Goal: Task Accomplishment & Management: Complete application form

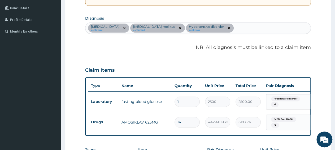
scroll to position [82, 0]
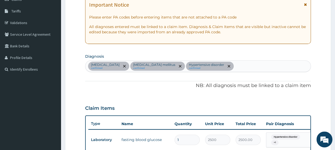
click at [217, 63] on div "Carbuncle confirmed Diabetes mellitus confirmed Hypertensive disorder confirmed" at bounding box center [197, 66] width 225 height 11
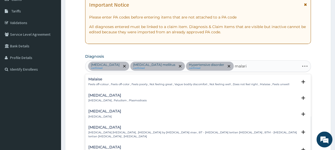
type input "malaria"
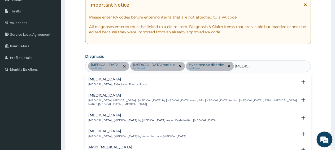
click at [92, 78] on h4 "Malaria" at bounding box center [117, 79] width 58 height 4
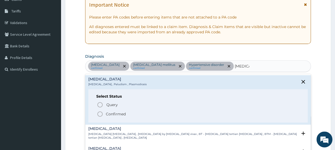
click at [103, 116] on icon "status option filled" at bounding box center [100, 114] width 6 height 6
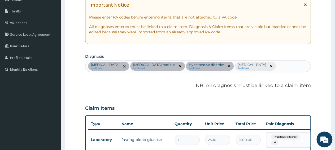
scroll to position [192, 0]
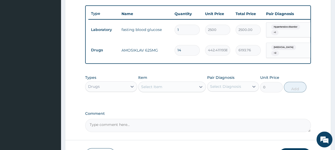
click at [175, 92] on div "Select Item" at bounding box center [172, 87] width 68 height 11
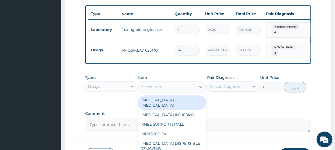
paste input "DICLOFENAC 100MG/TAB"
type input "DICLOFENAC 100MG/TAB"
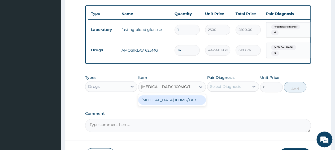
click at [175, 103] on div "DICLOFENAC 100MG/TAB" at bounding box center [172, 101] width 68 height 10
type input "167.0507965087891"
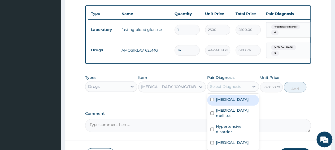
click at [219, 91] on div "Select Diagnosis" at bounding box center [229, 87] width 42 height 8
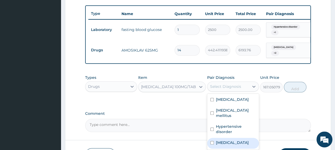
click at [225, 140] on label "Malaria" at bounding box center [232, 142] width 33 height 5
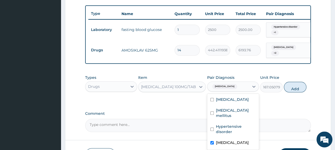
checkbox input "true"
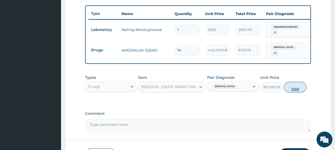
click at [299, 91] on button "Add" at bounding box center [295, 87] width 23 height 11
type input "0"
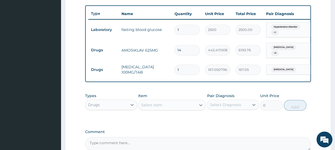
scroll to position [109, 0]
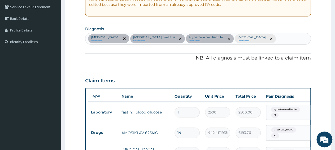
click at [235, 37] on div "Carbuncle confirmed Diabetes mellitus confirmed Hypertensive disorder confirmed…" at bounding box center [197, 38] width 225 height 11
type input "pain"
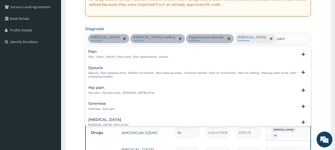
click at [126, 54] on div "Pain Pain , Dolor , Painful , Part hurts , Pain observations , Dolour" at bounding box center [128, 54] width 80 height 9
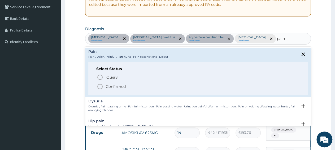
click at [120, 90] on div "Select Status Query Query covers suspected (?), Keep in view (kiv), Ruled out (…" at bounding box center [197, 79] width 219 height 34
click at [120, 88] on p "Confirmed" at bounding box center [116, 86] width 20 height 5
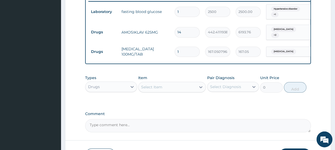
scroll to position [220, 0]
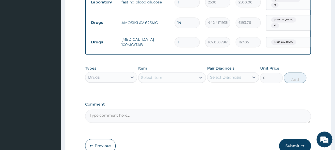
click at [286, 42] on div "Malaria" at bounding box center [287, 42] width 43 height 9
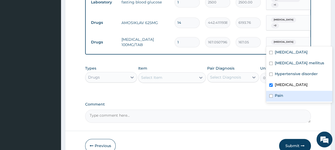
click at [290, 95] on div "Pain" at bounding box center [299, 96] width 66 height 11
checkbox input "true"
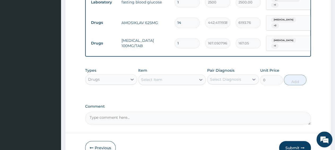
click at [168, 84] on div "Select Item" at bounding box center [172, 80] width 68 height 11
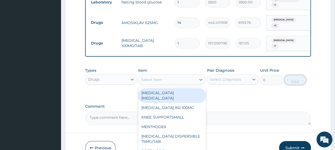
paste input "DICLOFENAC INJ 75MG/AM"
type input "DICLOFENAC INJ 75MG/AM"
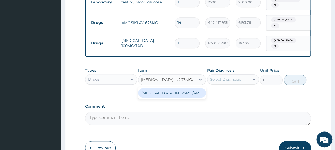
click at [167, 93] on div "DICLOFENAC INJ 75MG/AMP" at bounding box center [172, 93] width 68 height 10
type input "669.1702270507812"
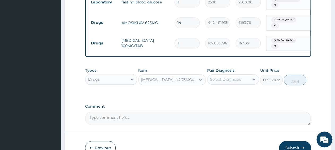
click at [232, 83] on div "Select Diagnosis" at bounding box center [229, 79] width 42 height 8
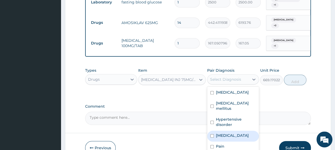
click at [230, 132] on div "Malaria" at bounding box center [233, 136] width 52 height 11
checkbox input "true"
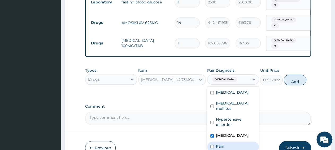
click at [225, 142] on div "Pain" at bounding box center [233, 147] width 52 height 11
checkbox input "true"
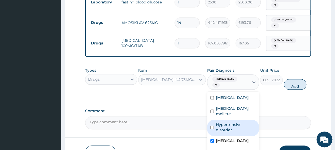
click at [292, 82] on button "Add" at bounding box center [295, 84] width 23 height 11
type input "0"
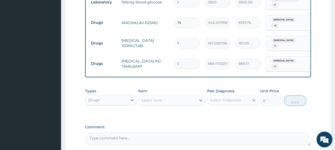
click at [109, 99] on div "Drugs" at bounding box center [106, 100] width 42 height 8
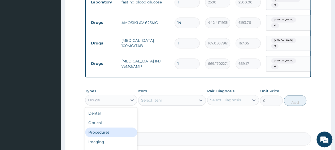
click at [113, 131] on div "Procedures" at bounding box center [111, 133] width 52 height 10
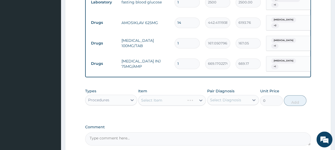
click at [188, 96] on div "Select Item" at bounding box center [172, 100] width 68 height 11
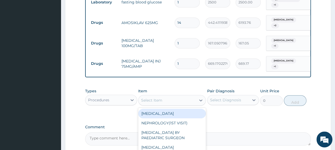
click at [183, 102] on div "Select Item" at bounding box center [172, 100] width 68 height 11
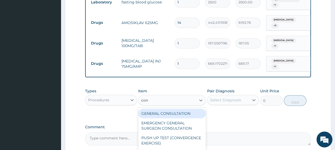
type input "cons"
click at [177, 111] on div "GENERAL CONSULTATION" at bounding box center [172, 114] width 68 height 10
type input "3150"
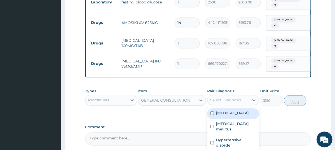
click at [226, 98] on div "Select Diagnosis" at bounding box center [225, 100] width 31 height 5
click at [230, 113] on div "Carbuncle" at bounding box center [233, 114] width 52 height 11
checkbox input "true"
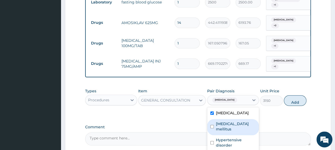
click at [226, 124] on div "Diabetes mellitus" at bounding box center [233, 127] width 52 height 16
checkbox input "true"
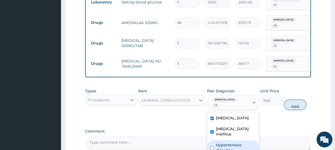
click at [226, 143] on label "Hypertensive disorder" at bounding box center [236, 148] width 40 height 11
checkbox input "true"
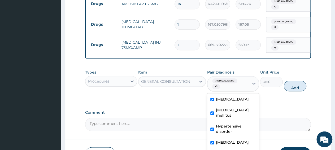
scroll to position [247, 0]
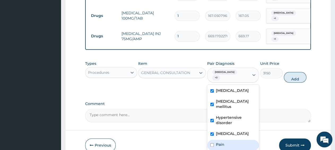
click at [226, 140] on div "Pain" at bounding box center [233, 145] width 52 height 11
checkbox input "true"
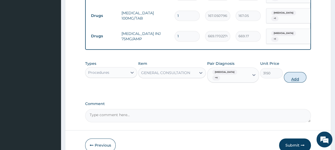
click at [291, 72] on button "Add" at bounding box center [295, 77] width 23 height 11
type input "0"
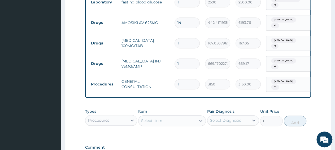
scroll to position [192, 0]
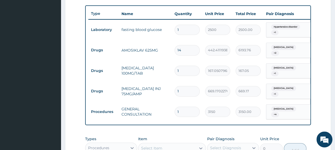
click at [190, 68] on input "1" at bounding box center [187, 71] width 25 height 10
type input "10"
type input "1670.51"
type input "10"
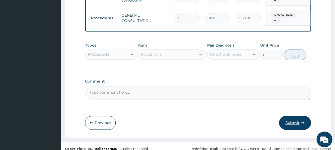
click at [299, 119] on button "Submit" at bounding box center [295, 123] width 32 height 14
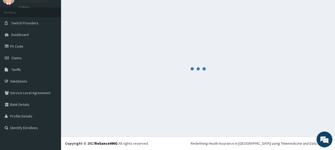
scroll to position [23, 0]
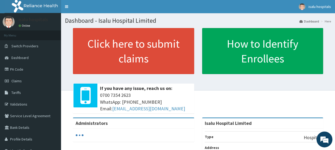
click at [19, 82] on span "Claims" at bounding box center [16, 81] width 10 height 5
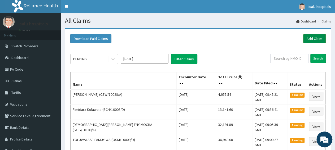
click at [313, 37] on link "Add Claim" at bounding box center [314, 38] width 23 height 9
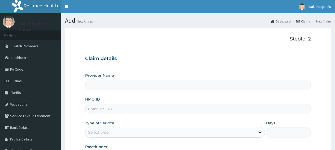
type input "Isalu Hospital Limited"
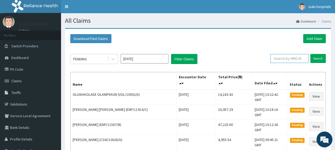
paste input "VOL/10002/A"
type input "VOL/10002/A"
click at [318, 59] on input "Search" at bounding box center [317, 58] width 15 height 9
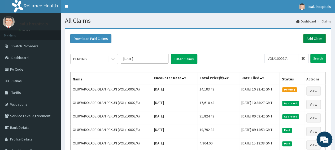
click at [312, 40] on link "Add Claim" at bounding box center [314, 38] width 23 height 9
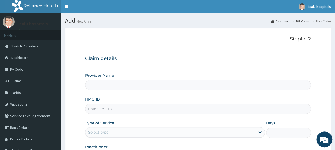
type input "Isalu Hospital Limited"
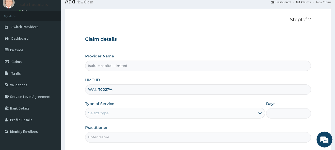
scroll to position [28, 0]
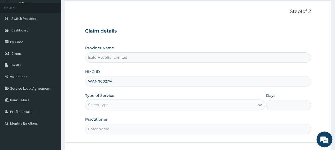
type input "WAN/10027/A"
click at [115, 102] on div "Select type" at bounding box center [170, 105] width 170 height 8
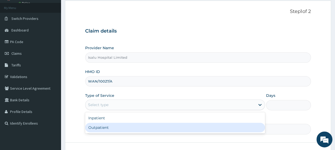
click at [113, 127] on div "Outpatient" at bounding box center [175, 128] width 180 height 10
type input "1"
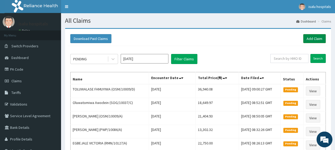
click at [308, 37] on link "Add Claim" at bounding box center [314, 38] width 23 height 9
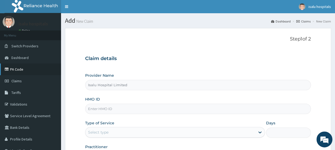
click at [21, 64] on link "PA Code" at bounding box center [30, 70] width 61 height 12
type input "Isalu Hospital Limited"
type input "ABP/10282/D"
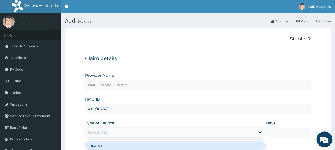
click at [112, 133] on div "Select type" at bounding box center [170, 132] width 170 height 8
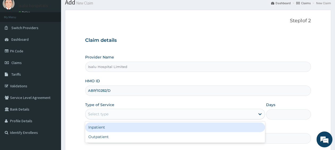
scroll to position [28, 0]
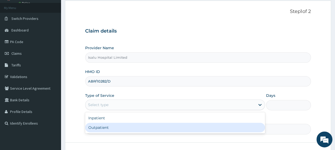
click at [112, 127] on div "Outpatient" at bounding box center [175, 128] width 180 height 10
type input "1"
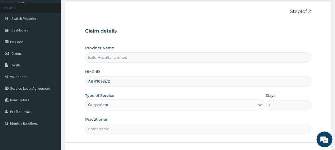
scroll to position [0, 0]
paste input "OMOTOLA MORADEYO"
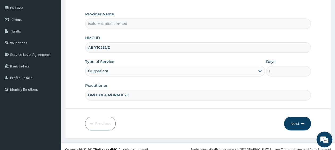
scroll to position [66, 0]
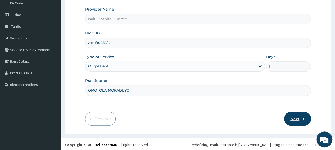
type input "OMOTOLA MORADEYO"
click at [303, 118] on icon "button" at bounding box center [303, 119] width 4 height 4
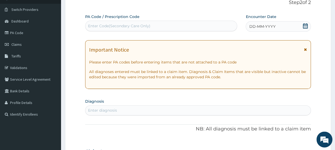
scroll to position [0, 0]
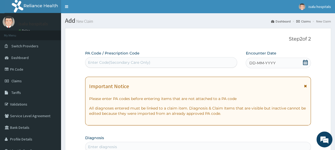
click at [162, 63] on div "Enter Code(Secondary Care Only)" at bounding box center [161, 62] width 152 height 8
paste input "PA/0C99A1"
type input "PA/0C99A1"
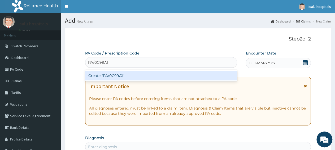
click at [164, 73] on div "Create "PA/0C99A1"" at bounding box center [161, 76] width 152 height 10
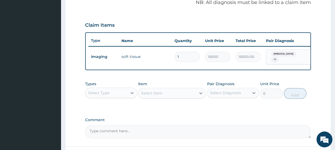
scroll to position [174, 0]
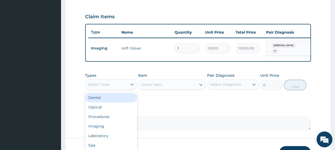
click at [116, 89] on div "Select Type" at bounding box center [106, 84] width 42 height 8
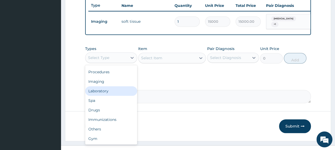
scroll to position [213, 0]
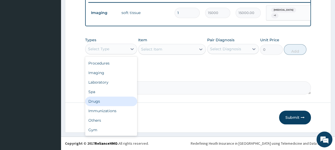
click at [96, 102] on div "Drugs" at bounding box center [111, 102] width 52 height 10
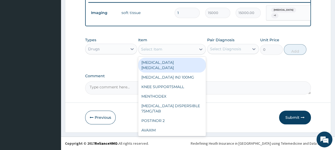
click at [180, 54] on div "Select Item" at bounding box center [172, 49] width 68 height 11
paste input "DICLOFENAC INJ 75MG/AMP"
type input "DICLOFENAC INJ 75MG/AMP"
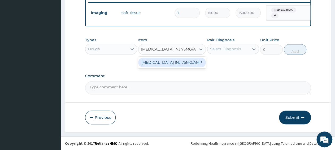
click at [185, 64] on div "DICLOFENAC INJ 75MG/AMP" at bounding box center [172, 63] width 68 height 10
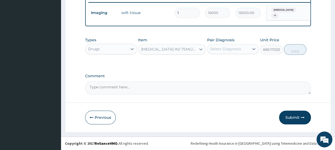
type input "669.1702270507812"
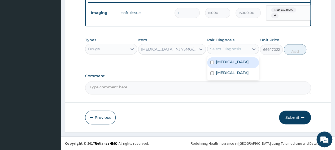
click at [220, 52] on div "Select Diagnosis" at bounding box center [229, 49] width 42 height 8
click at [283, 66] on div "Types Drugs Item DICLOFENAC INJ 75MG/AMP Pair Diagnosis option Peritonsillar ab…" at bounding box center [198, 50] width 226 height 31
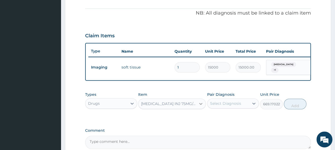
scroll to position [130, 0]
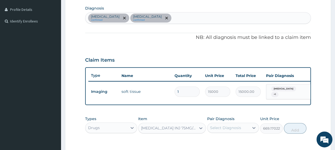
click at [179, 19] on div "Peritonsillar abscess confirmed Tonsillitis confirmed" at bounding box center [197, 17] width 225 height 11
type input "pain"
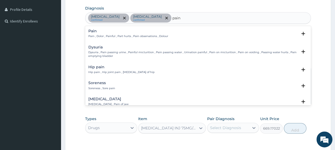
click at [131, 33] on div "Pain Pain , Dolor , Painful , Part hurts , Pain observations , Dolour" at bounding box center [128, 33] width 80 height 9
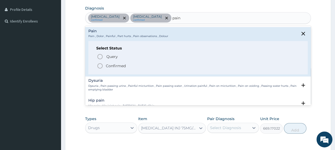
click at [122, 65] on p "Confirmed" at bounding box center [116, 65] width 20 height 5
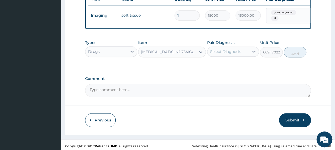
scroll to position [213, 0]
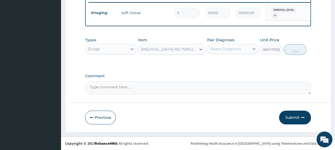
click at [219, 50] on div "Select Diagnosis" at bounding box center [225, 48] width 31 height 5
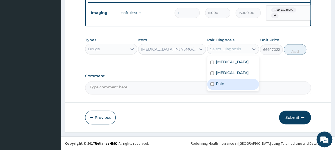
click at [228, 85] on div "Pain" at bounding box center [233, 84] width 52 height 11
checkbox input "true"
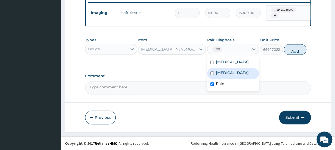
click at [227, 78] on div "Tonsillitis" at bounding box center [233, 73] width 52 height 11
checkbox input "true"
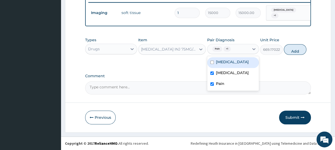
click at [227, 50] on span "+ 1" at bounding box center [226, 48] width 7 height 5
click at [234, 66] on div "Peritonsillar abscess" at bounding box center [233, 62] width 52 height 11
checkbox input "true"
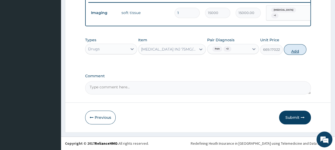
click at [304, 51] on button "Add" at bounding box center [295, 49] width 23 height 11
type input "0"
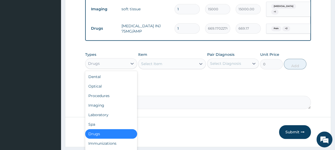
click at [104, 68] on div "Drugs" at bounding box center [106, 63] width 42 height 8
click at [101, 100] on div "Procedures" at bounding box center [111, 96] width 52 height 10
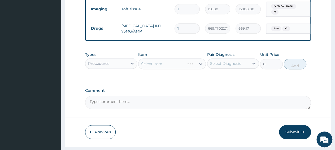
click at [159, 69] on div "Select Item" at bounding box center [172, 64] width 68 height 11
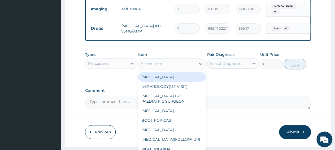
click at [159, 67] on div "Select Item" at bounding box center [151, 63] width 21 height 5
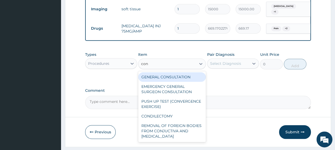
type input "cons"
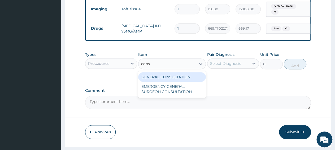
click at [191, 81] on div "GENERAL CONSULTATION" at bounding box center [172, 77] width 68 height 10
type input "3150"
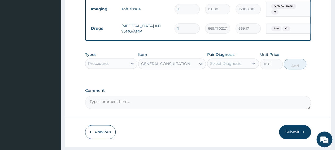
click at [242, 72] on div "Types Procedures Item GENERAL CONSULTATION Pair Diagnosis Select Diagnosis Unit…" at bounding box center [198, 60] width 226 height 23
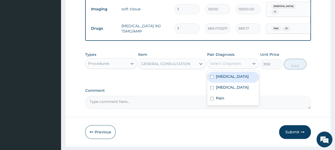
click at [243, 68] on div "Select Diagnosis" at bounding box center [229, 63] width 42 height 8
click at [244, 79] on label "Peritonsillar abscess" at bounding box center [232, 76] width 33 height 5
checkbox input "true"
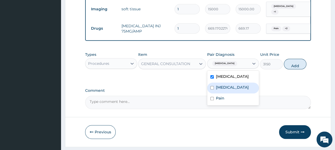
click at [232, 90] on label "Tonsillitis" at bounding box center [232, 87] width 33 height 5
checkbox input "true"
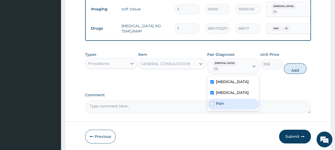
click at [226, 108] on div "Pain" at bounding box center [233, 104] width 52 height 11
checkbox input "true"
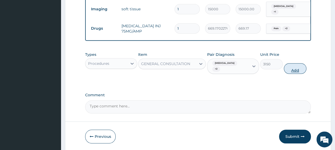
click at [292, 73] on button "Add" at bounding box center [295, 68] width 23 height 11
type input "0"
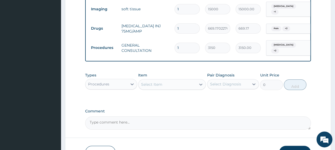
scroll to position [185, 0]
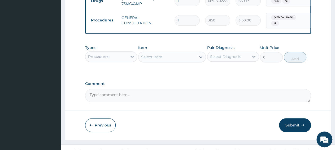
click at [289, 132] on button "Submit" at bounding box center [295, 126] width 32 height 14
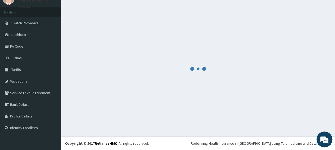
scroll to position [23, 0]
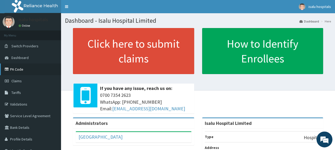
click at [14, 71] on link "PA Code" at bounding box center [30, 70] width 61 height 12
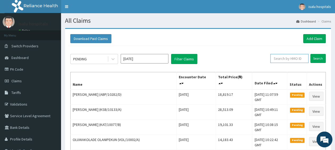
paste input "ABP/10282/D"
type input "ABP/10282/D"
click at [318, 62] on input "Search" at bounding box center [317, 58] width 15 height 9
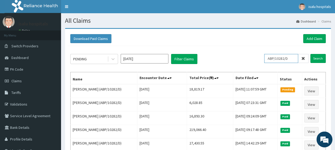
click at [272, 60] on input "ABP/10282/D" at bounding box center [281, 58] width 34 height 9
click at [319, 60] on input "Search" at bounding box center [317, 58] width 15 height 9
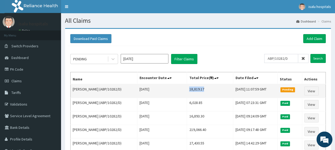
drag, startPoint x: 182, startPoint y: 89, endPoint x: 204, endPoint y: 89, distance: 21.5
click at [204, 89] on td "18,819.17" at bounding box center [210, 91] width 46 height 14
copy td "18,819.17"
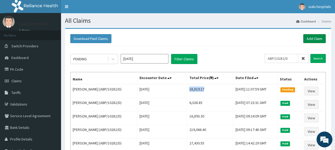
click at [323, 36] on link "Add Claim" at bounding box center [314, 38] width 23 height 9
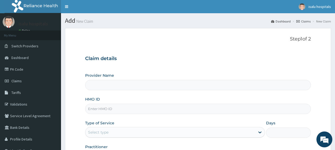
type input "Isalu Hospital Limited"
paste input "ISW/10444/A"
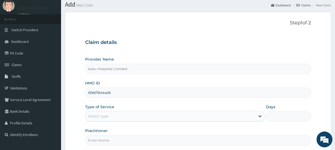
scroll to position [28, 0]
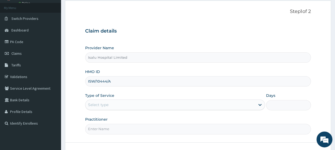
type input "ISW/10444/A"
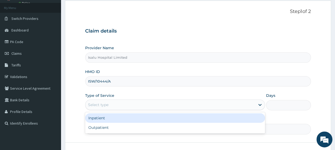
click at [131, 108] on div "Select type" at bounding box center [170, 105] width 170 height 8
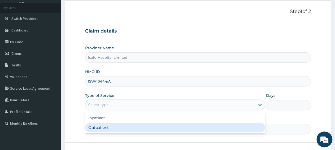
click at [116, 129] on div "Outpatient" at bounding box center [175, 128] width 180 height 10
type input "1"
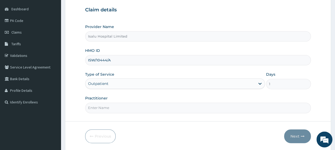
scroll to position [55, 0]
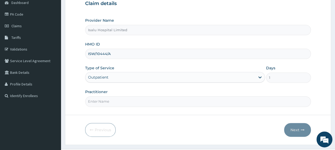
paste input "[PERSON_NAME] Damola"
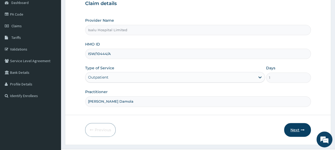
type input "[PERSON_NAME] Damola"
click at [299, 131] on button "Next" at bounding box center [297, 130] width 27 height 14
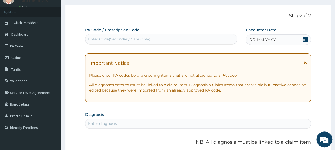
scroll to position [0, 0]
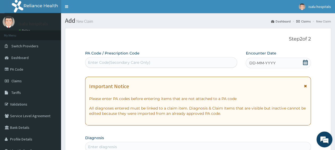
click at [140, 62] on div "Enter Code(Secondary Care Only)" at bounding box center [119, 62] width 62 height 5
paste input "PA/AD8F54"
type input "PA/AD8F54"
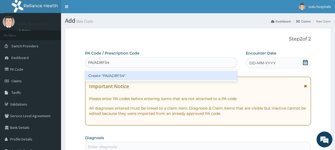
click at [140, 79] on div "Create "PA/AD8F54"" at bounding box center [161, 76] width 152 height 10
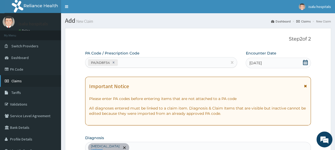
click at [21, 82] on span "Claims" at bounding box center [16, 81] width 10 height 5
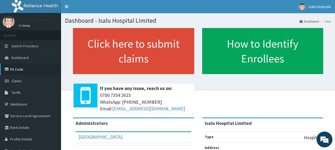
click at [28, 69] on link "PA Code" at bounding box center [30, 70] width 61 height 12
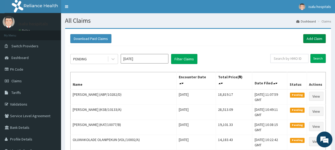
click at [313, 40] on link "Add Claim" at bounding box center [314, 38] width 23 height 9
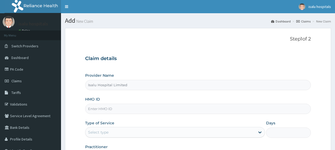
type input "Isalu Hospital Limited"
paste input "CGW/10063/A"
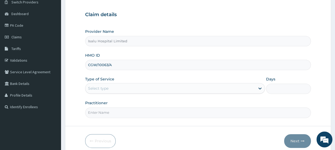
scroll to position [66, 0]
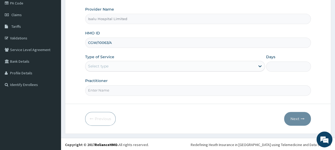
type input "CGW/10063/A"
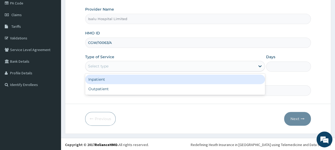
click at [122, 64] on div "Select type" at bounding box center [170, 66] width 170 height 8
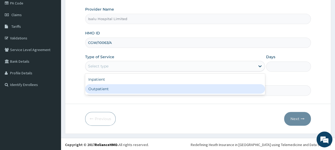
click at [124, 86] on div "Outpatient" at bounding box center [175, 89] width 180 height 10
type input "1"
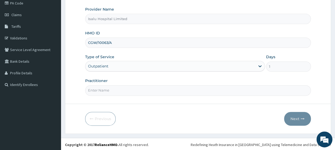
click at [284, 86] on input "Practitioner" at bounding box center [198, 90] width 226 height 10
paste input "Dr Agama Christopher"
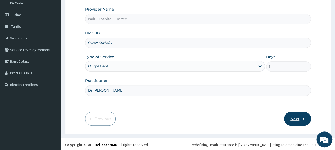
type input "Dr Agama Christopher"
click at [291, 119] on button "Next" at bounding box center [297, 119] width 27 height 14
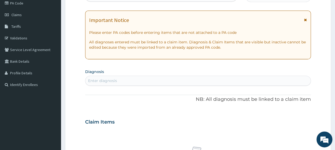
scroll to position [11, 0]
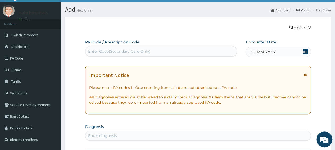
click at [144, 54] on div "Enter Code(Secondary Care Only)" at bounding box center [161, 51] width 152 height 8
paste input "PA/00D0B1"
type input "PA/00D0B1"
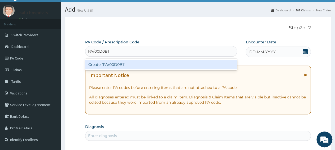
click at [146, 65] on div "Create "PA/00D0B1"" at bounding box center [161, 65] width 152 height 10
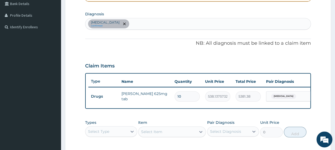
scroll to position [117, 0]
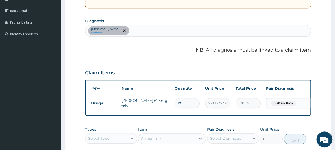
click at [145, 29] on div "Sepsis confirmed" at bounding box center [197, 30] width 225 height 11
type input "malaria"
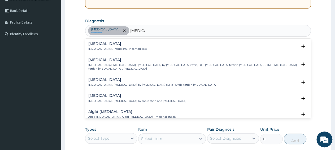
click at [104, 47] on p "Malaria , Paludism , Plasmodiosis" at bounding box center [117, 49] width 58 height 4
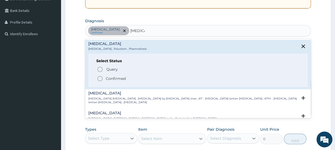
click at [118, 79] on p "Confirmed" at bounding box center [116, 78] width 20 height 5
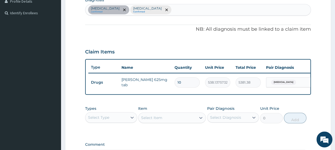
scroll to position [145, 0]
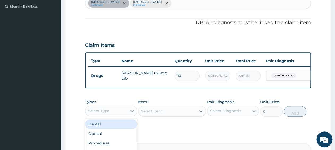
click at [111, 115] on div "Select Type" at bounding box center [106, 111] width 42 height 8
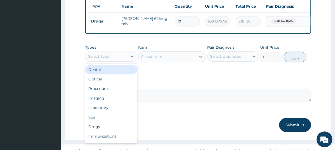
scroll to position [211, 0]
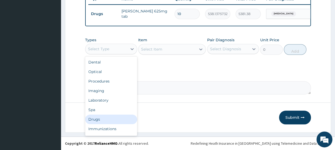
click at [102, 120] on div "Drugs" at bounding box center [111, 120] width 52 height 10
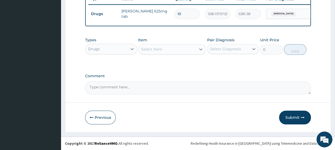
click at [165, 50] on div "Select Item" at bounding box center [168, 49] width 58 height 8
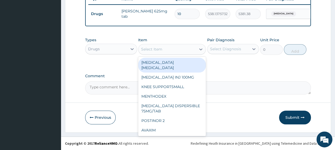
paste input "PCM TAB"
type input "PCM TAB"
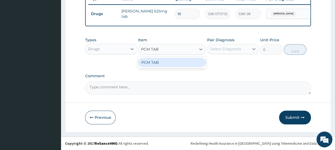
click at [165, 63] on div "PCM TAB" at bounding box center [172, 63] width 68 height 10
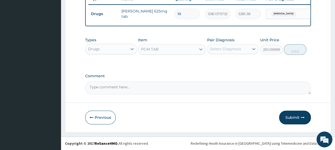
type input "201.0959930419922"
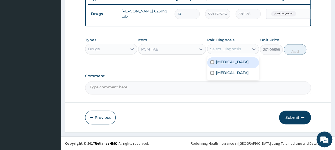
click at [217, 53] on div "Select Diagnosis" at bounding box center [229, 49] width 42 height 8
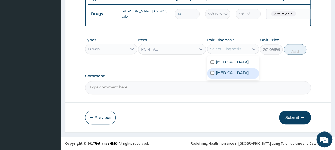
click at [218, 73] on label "Malaria" at bounding box center [232, 72] width 33 height 5
checkbox input "true"
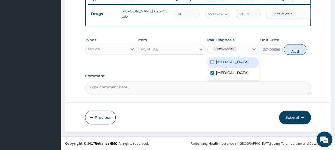
click at [298, 52] on button "Add" at bounding box center [295, 49] width 23 height 11
type input "0"
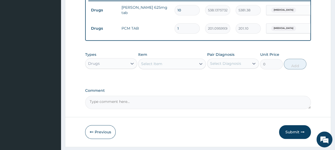
click at [183, 27] on input "1" at bounding box center [187, 28] width 25 height 10
type input "18"
type input "3619.73"
type input "18"
click at [221, 80] on div "Types Drugs Item Select Item Pair Diagnosis Select Diagnosis Unit Price 0 Add" at bounding box center [198, 64] width 226 height 31
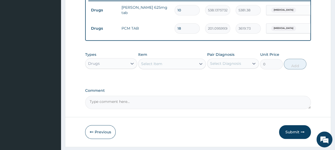
click at [162, 68] on div "Select Item" at bounding box center [168, 64] width 58 height 8
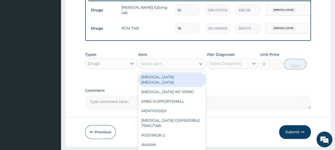
paste input "ARTEMETER [MEDICAL_DATA] 80/480 GVITHER"
type input "ARTEMETER [MEDICAL_DATA] 80/480 GVITHER"
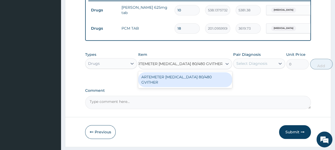
click at [157, 83] on div "ARTEMETER [MEDICAL_DATA] 80/480 GVITHER" at bounding box center [185, 79] width 94 height 15
type input "1472.177368164062"
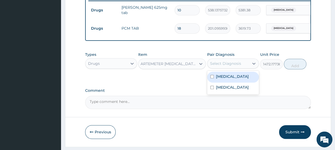
click at [235, 68] on div "Select Diagnosis" at bounding box center [229, 63] width 42 height 8
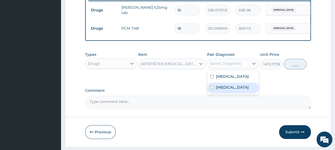
click at [235, 90] on div "[MEDICAL_DATA]" at bounding box center [233, 88] width 52 height 11
checkbox input "true"
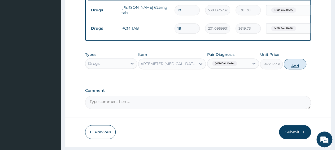
click at [302, 70] on button "Add" at bounding box center [295, 64] width 23 height 11
type input "0"
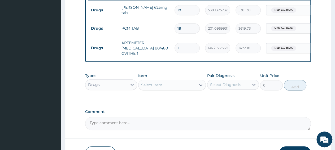
scroll to position [0, 0]
click at [188, 51] on input "1" at bounding box center [187, 48] width 25 height 10
type input "0.00"
type input "6"
type input "8833.06"
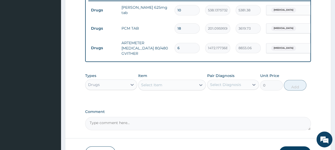
type input "6"
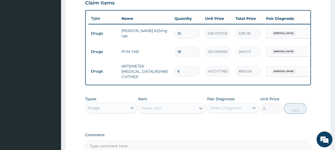
scroll to position [183, 0]
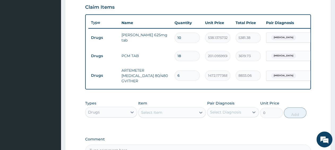
click at [172, 117] on div "Select Item" at bounding box center [168, 113] width 58 height 8
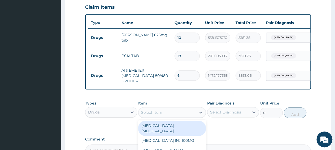
paste input "AMOSIKLAV 625MG"
type input "AMOSIKLAV 625MG"
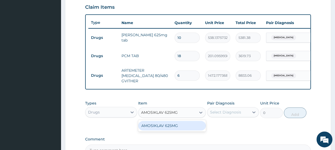
click at [173, 131] on div "AMOSIKLAV 625MG" at bounding box center [172, 126] width 68 height 10
type input "442.4111938476562"
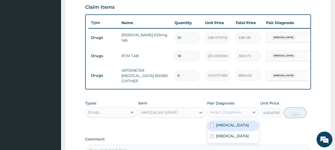
click at [227, 115] on div "Select Diagnosis" at bounding box center [225, 112] width 31 height 5
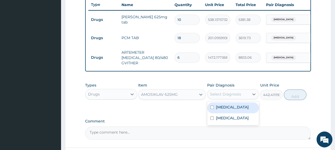
scroll to position [211, 0]
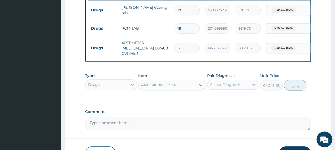
click at [275, 114] on label "Comment" at bounding box center [198, 112] width 226 height 5
click at [275, 117] on textarea "Comment" at bounding box center [198, 123] width 226 height 13
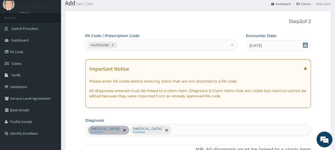
scroll to position [73, 0]
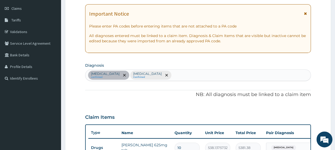
click at [172, 74] on div "Sepsis confirmed Malaria Confirmed" at bounding box center [197, 75] width 225 height 11
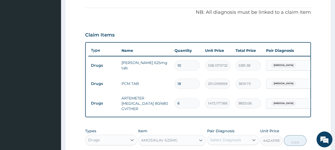
scroll to position [183, 0]
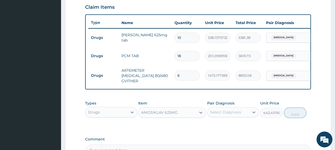
click at [234, 115] on div "Select Diagnosis" at bounding box center [225, 112] width 31 height 5
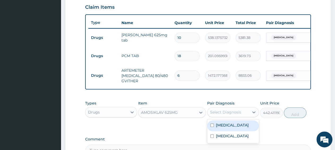
click at [241, 117] on div "Select Diagnosis" at bounding box center [229, 112] width 42 height 8
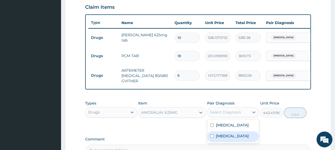
scroll to position [211, 0]
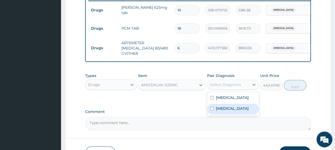
click at [227, 115] on div "Malaria" at bounding box center [233, 109] width 52 height 11
checkbox input "true"
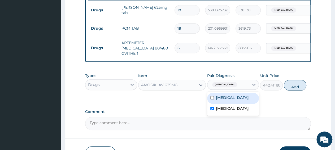
click at [226, 101] on label "Sepsis" at bounding box center [232, 97] width 33 height 5
checkbox input "true"
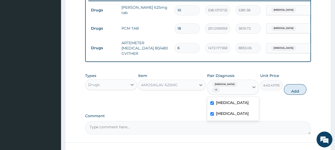
click at [297, 91] on button "Add" at bounding box center [295, 89] width 23 height 11
type input "0"
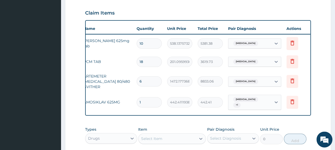
scroll to position [183, 0]
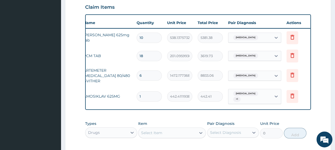
click at [149, 97] on input "1" at bounding box center [149, 97] width 25 height 10
type input "10"
type input "4424.11"
type input "10"
click at [293, 38] on icon at bounding box center [292, 37] width 6 height 6
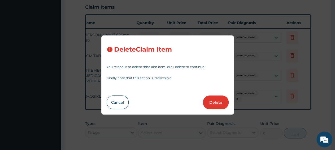
click at [217, 101] on button "Delete" at bounding box center [216, 103] width 26 height 14
type input "18"
type input "201.0959930419922"
type input "3619.73"
type input "6"
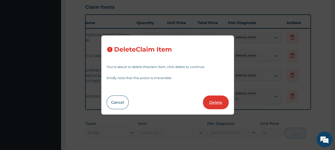
type input "1472.177368164062"
type input "8833.06"
type input "10"
type input "442.4111938476562"
type input "4424.11"
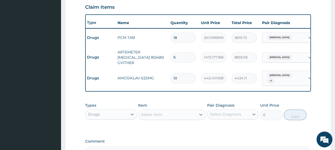
scroll to position [0, 0]
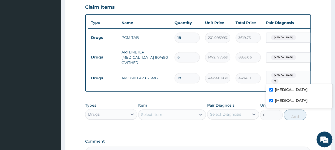
click at [279, 81] on div "Malaria + 1" at bounding box center [287, 78] width 43 height 15
click at [282, 103] on label "Malaria" at bounding box center [291, 100] width 33 height 5
checkbox input "false"
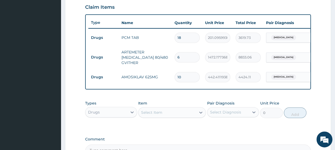
click at [223, 102] on div "PA Code / Prescription Code PA/00D0B1 Encounter Date 09-09-2025 Important Notic…" at bounding box center [198, 13] width 226 height 291
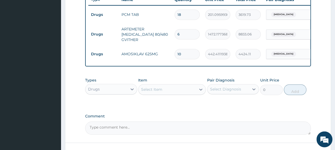
scroll to position [211, 0]
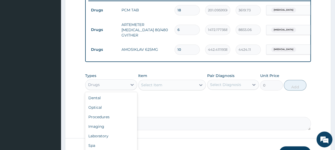
click at [91, 90] on div "Drugs" at bounding box center [111, 85] width 52 height 11
click at [101, 140] on div "Laboratory" at bounding box center [111, 137] width 52 height 10
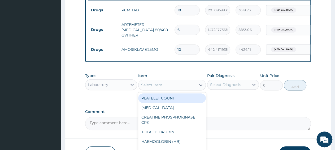
click at [165, 89] on div "Select Item" at bounding box center [168, 85] width 58 height 8
paste input "Malaria Parasite"
type input "Malaria Parasite"
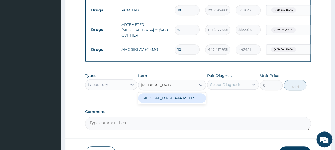
click at [166, 103] on div "MALARIA PARASITES" at bounding box center [172, 99] width 68 height 10
type input "2500"
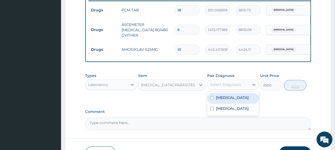
click at [213, 88] on div "Select Diagnosis" at bounding box center [225, 84] width 31 height 5
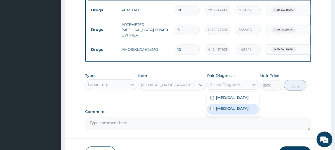
click at [217, 111] on label "Malaria" at bounding box center [232, 108] width 33 height 5
checkbox input "true"
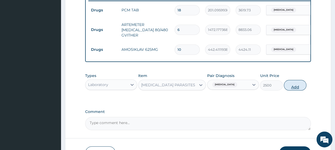
click at [298, 91] on button "Add" at bounding box center [295, 85] width 23 height 11
type input "0"
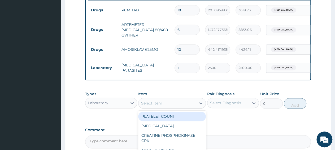
click at [155, 106] on div "Select Item" at bounding box center [151, 103] width 21 height 5
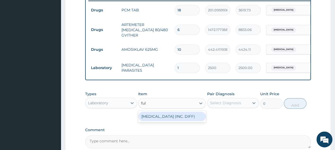
type input "full"
click at [155, 122] on div "[MEDICAL_DATA] (INC. DIFF)" at bounding box center [172, 117] width 68 height 10
type input "4341.60009765625"
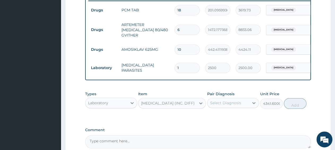
click at [226, 106] on div "Select Diagnosis" at bounding box center [225, 103] width 31 height 5
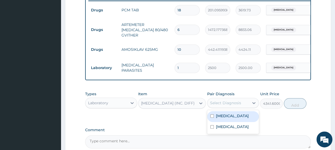
click at [223, 122] on div "Sepsis" at bounding box center [233, 116] width 52 height 11
checkbox input "true"
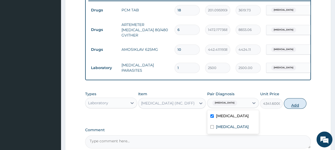
click at [292, 109] on button "Add" at bounding box center [295, 103] width 23 height 11
type input "0"
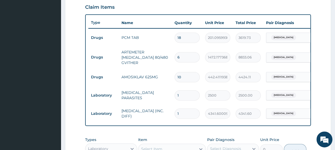
scroll to position [238, 0]
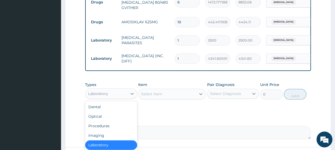
click at [109, 95] on div "Laboratory" at bounding box center [106, 94] width 42 height 8
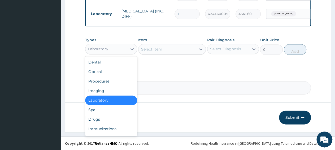
scroll to position [287, 0]
click at [115, 83] on div "Procedures" at bounding box center [111, 82] width 52 height 10
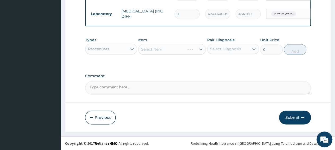
click at [175, 49] on div "Select Item" at bounding box center [172, 49] width 68 height 11
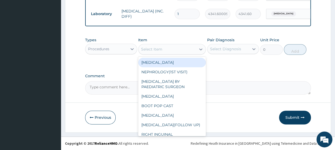
click at [175, 49] on div "Select Item" at bounding box center [168, 49] width 58 height 8
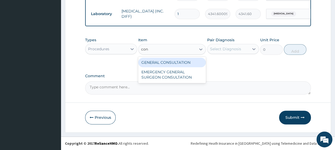
type input "cons"
click at [170, 63] on div "GENERAL CONSULTATION" at bounding box center [172, 63] width 68 height 10
type input "3150"
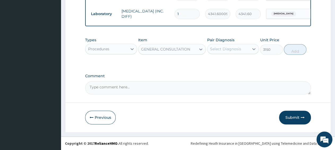
click at [224, 52] on div "Select Diagnosis" at bounding box center [225, 48] width 31 height 5
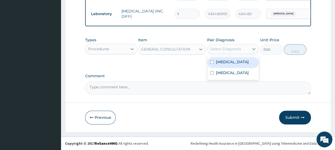
click at [226, 64] on label "Sepsis" at bounding box center [232, 61] width 33 height 5
checkbox input "true"
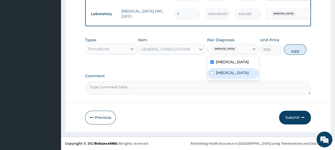
click at [227, 77] on div "[MEDICAL_DATA]" at bounding box center [233, 73] width 52 height 11
checkbox input "true"
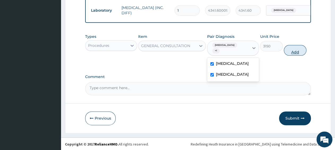
click at [299, 52] on button "Add" at bounding box center [295, 50] width 23 height 11
type input "0"
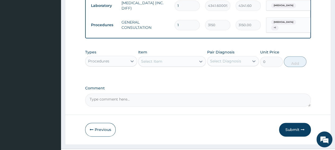
scroll to position [305, 0]
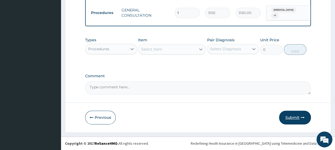
click at [299, 122] on button "Submit" at bounding box center [295, 118] width 32 height 14
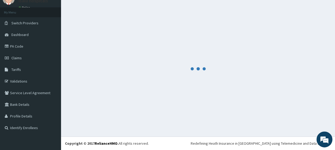
scroll to position [23, 0]
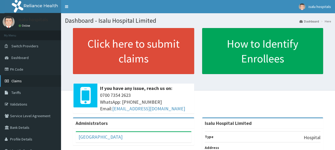
click at [27, 84] on link "Claims" at bounding box center [30, 81] width 61 height 12
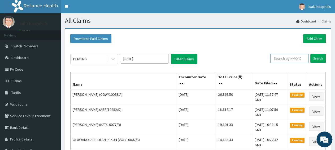
paste input "CGW/10063/A"
type input "CGW/10063/A"
click at [324, 59] on input "Search" at bounding box center [317, 58] width 15 height 9
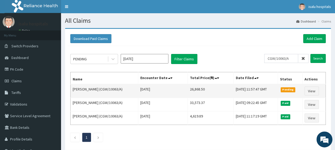
click at [188, 91] on td "26,868.50" at bounding box center [211, 91] width 46 height 14
drag, startPoint x: 181, startPoint y: 90, endPoint x: 204, endPoint y: 90, distance: 22.3
click at [204, 90] on td "26,868.50" at bounding box center [211, 91] width 46 height 14
copy td "26,868.50"
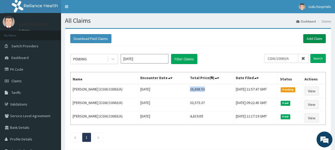
click at [314, 43] on link "Add Claim" at bounding box center [314, 38] width 23 height 9
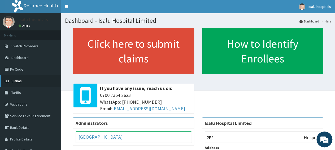
click at [22, 82] on link "Claims" at bounding box center [30, 81] width 61 height 12
click at [21, 70] on link "PA Code" at bounding box center [30, 70] width 61 height 12
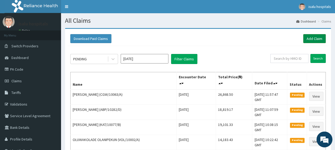
click at [306, 38] on link "Add Claim" at bounding box center [314, 38] width 23 height 9
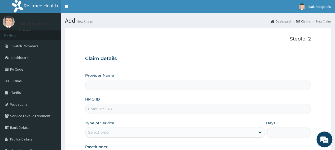
type input "Isalu Hospital Limited"
paste input "FMP/10106/E"
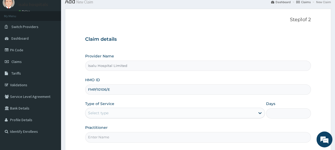
scroll to position [28, 0]
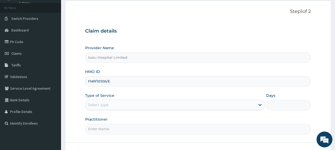
type input "FMP/10106/E"
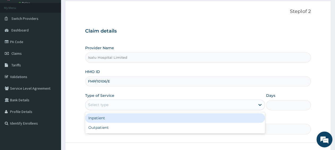
click at [108, 104] on div "Select type" at bounding box center [98, 104] width 20 height 5
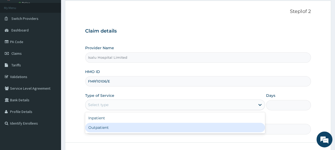
click at [112, 129] on div "Outpatient" at bounding box center [175, 128] width 180 height 10
type input "1"
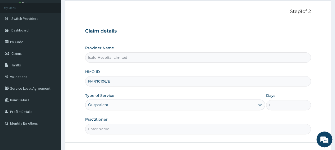
paste input "ADEFEMI OLASUNKANMI"
type input "ADEFEMI OLASUNKANMI"
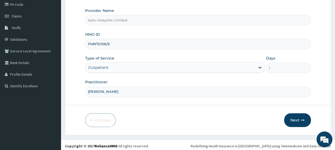
scroll to position [66, 0]
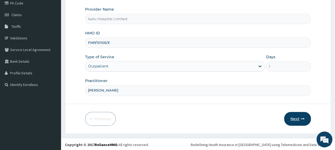
click at [293, 121] on button "Next" at bounding box center [297, 119] width 27 height 14
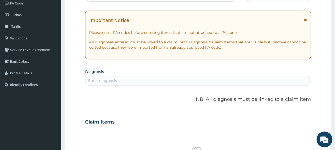
scroll to position [0, 0]
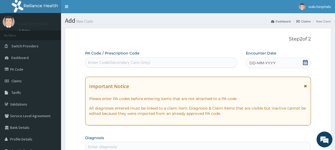
click at [305, 62] on icon at bounding box center [305, 62] width 5 height 5
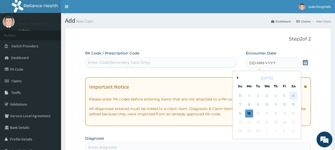
click at [296, 96] on div "6" at bounding box center [294, 96] width 8 height 8
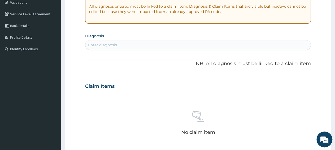
scroll to position [110, 0]
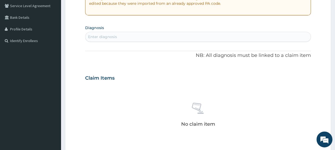
click at [158, 36] on div "Enter diagnosis" at bounding box center [197, 37] width 225 height 8
type input "MALAR"
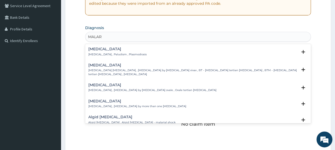
click at [101, 57] on div "Malaria Malaria , Paludism , Plasmodiosis Select Status Query Query covers susp…" at bounding box center [197, 53] width 219 height 12
click at [104, 55] on p "Malaria , Paludism , Plasmodiosis" at bounding box center [117, 55] width 58 height 4
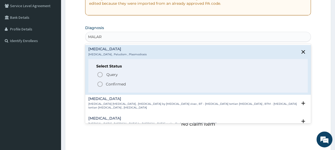
click at [120, 85] on p "Confirmed" at bounding box center [116, 84] width 20 height 5
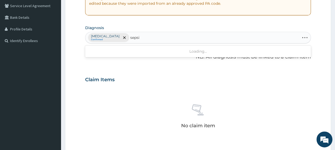
type input "sepsis"
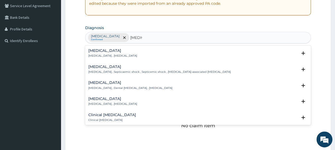
click at [112, 55] on p "Systemic infection , Sepsis" at bounding box center [112, 56] width 49 height 4
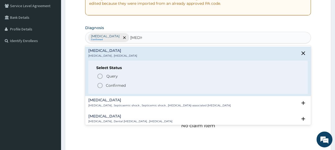
click at [118, 85] on p "Confirmed" at bounding box center [116, 85] width 20 height 5
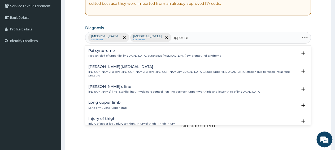
type input "upper res"
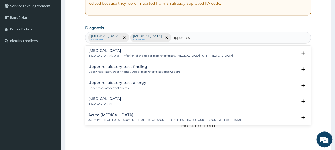
click at [119, 56] on p "Upper respiratory infection , URTI - Infection of the upper respiratory tract ,…" at bounding box center [160, 56] width 145 height 4
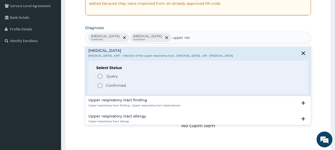
click at [114, 87] on p "Confirmed" at bounding box center [116, 85] width 20 height 5
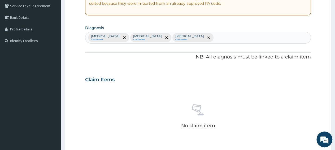
scroll to position [221, 0]
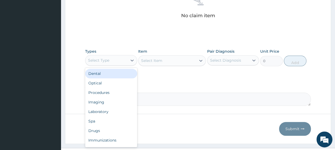
drag, startPoint x: 111, startPoint y: 58, endPoint x: 112, endPoint y: 87, distance: 29.0
click at [111, 59] on div "Select Type" at bounding box center [106, 60] width 42 height 8
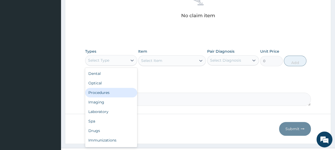
click at [109, 92] on div "Procedures" at bounding box center [111, 93] width 52 height 10
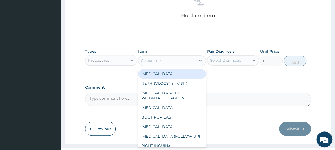
click at [171, 60] on div "Select Item" at bounding box center [168, 61] width 58 height 8
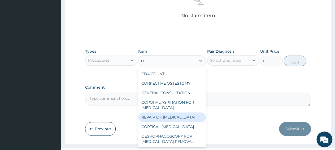
type input "con"
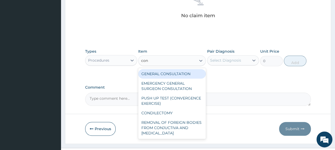
click at [198, 72] on div "GENERAL CONSULTATION" at bounding box center [172, 74] width 68 height 10
type input "3150"
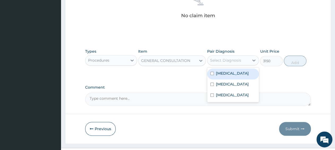
click at [236, 61] on div "Select Diagnosis" at bounding box center [225, 60] width 31 height 5
click at [242, 74] on div "Malaria" at bounding box center [233, 74] width 52 height 11
checkbox input "true"
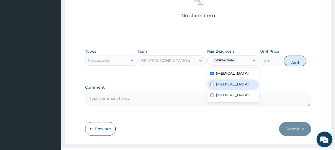
click at [238, 87] on div "Sepsis" at bounding box center [233, 85] width 52 height 11
checkbox input "true"
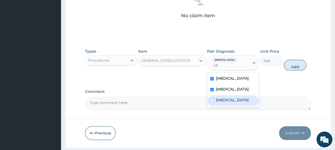
click at [240, 98] on label "Upper respiratory infection" at bounding box center [232, 100] width 33 height 5
checkbox input "true"
click at [303, 63] on button "Add" at bounding box center [295, 65] width 23 height 11
type input "0"
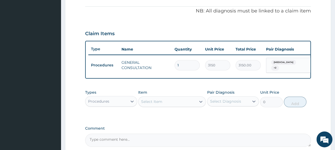
scroll to position [155, 0]
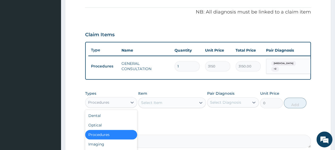
click at [116, 105] on div "Procedures" at bounding box center [106, 102] width 42 height 8
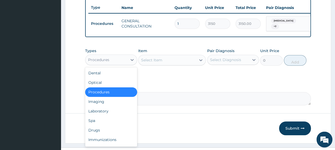
scroll to position [211, 0]
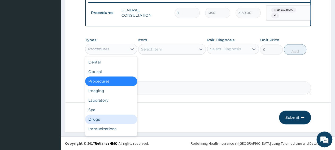
click at [112, 120] on div "Drugs" at bounding box center [111, 120] width 52 height 10
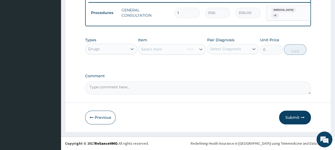
click at [148, 51] on div "Select Item" at bounding box center [172, 49] width 68 height 11
click at [167, 53] on div "Select Item" at bounding box center [168, 49] width 58 height 8
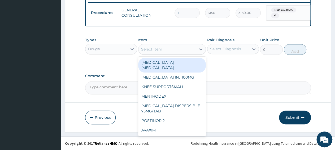
paste input "ERYTHROMYCIN 500MG TAB 50MG/K"
type input "ERYTHROMYCIN 500MG TAB 50MG/K"
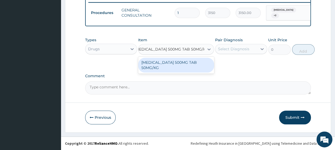
click at [168, 64] on div "ERYTHROMYCIN 500MG TAB 50MG/KG" at bounding box center [176, 65] width 76 height 15
type input "310.4639892578125"
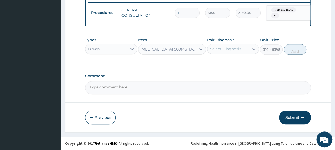
click at [232, 51] on div "Select Diagnosis" at bounding box center [225, 48] width 31 height 5
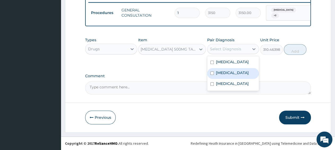
click at [239, 76] on div "Sepsis" at bounding box center [233, 73] width 52 height 11
checkbox input "true"
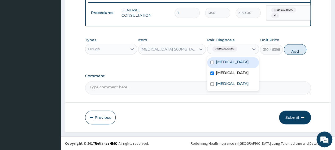
click at [297, 52] on button "Add" at bounding box center [295, 49] width 23 height 11
type input "0"
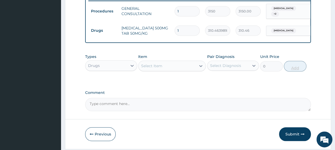
scroll to position [0, 0]
click at [183, 30] on input "1" at bounding box center [187, 30] width 25 height 10
type input "14"
type input "4346.50"
type input "14"
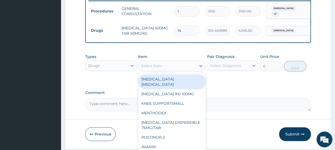
click at [158, 71] on div "Select Item" at bounding box center [172, 66] width 68 height 11
paste input "LORATIDINE TAB 10MG/TAB"
type input "LORATIDINE TAB 10MG/TAB"
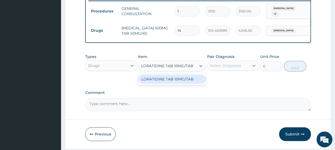
click at [161, 81] on div "LORATIDINE TAB 10MG/TAB" at bounding box center [172, 80] width 68 height 10
type input "49.5"
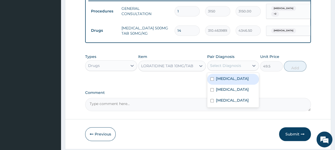
click at [221, 68] on div "Select Diagnosis" at bounding box center [225, 65] width 31 height 5
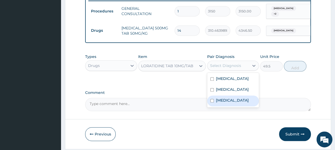
click at [239, 103] on label "Upper respiratory infection" at bounding box center [232, 100] width 33 height 5
checkbox input "true"
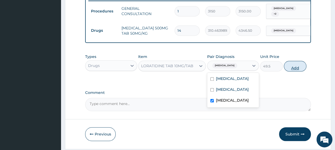
click at [298, 70] on button "Add" at bounding box center [295, 66] width 23 height 11
type input "0"
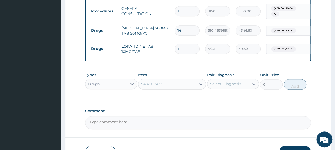
type input "0.00"
type input "5"
type input "247.50"
type input "5"
click at [166, 89] on div "Select Item" at bounding box center [168, 84] width 58 height 8
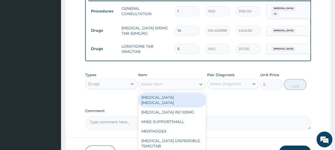
paste input "IBUPROFEN TAB 400MG"
type input "IBUPROFEN TAB 400MG"
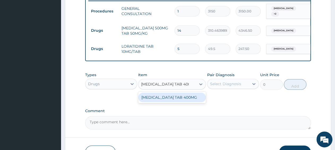
click at [167, 101] on div "IBUPROFEN TAB 400MG" at bounding box center [172, 98] width 68 height 10
type input "297"
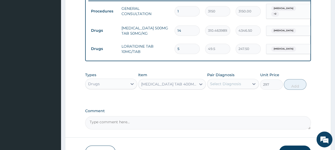
click at [228, 86] on div "Select Diagnosis" at bounding box center [225, 83] width 31 height 5
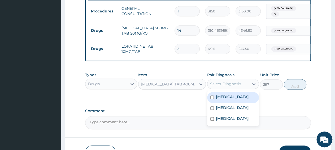
click at [237, 100] on div "Malaria" at bounding box center [233, 97] width 52 height 11
checkbox input "true"
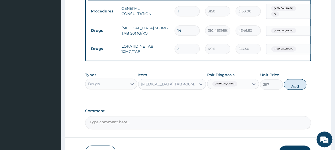
click at [293, 87] on button "Add" at bounding box center [295, 84] width 23 height 11
type input "0"
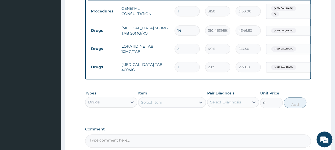
type input "0.00"
type input "6"
type input "1782.00"
type input "6"
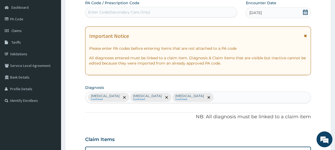
scroll to position [45, 0]
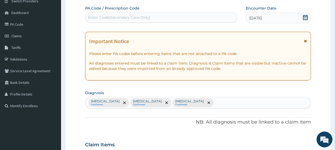
click at [214, 101] on div "Malaria Confirmed Sepsis Confirmed Upper respiratory infection Confirmed" at bounding box center [197, 102] width 225 height 11
type input "pain"
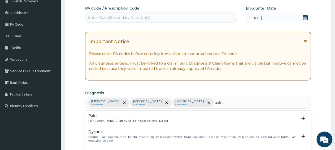
click at [100, 116] on h4 "Pain" at bounding box center [128, 116] width 80 height 4
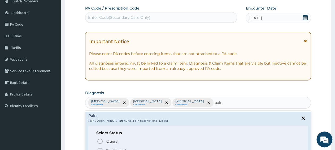
scroll to position [27, 0]
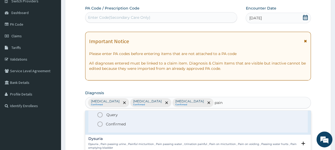
click at [117, 124] on p "Confirmed" at bounding box center [116, 124] width 20 height 5
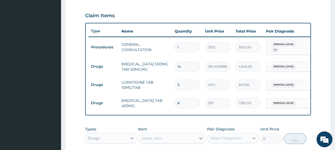
scroll to position [183, 0]
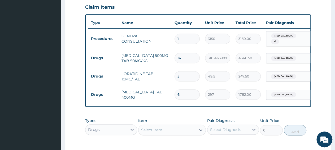
click at [280, 94] on span "Malaria" at bounding box center [283, 94] width 25 height 5
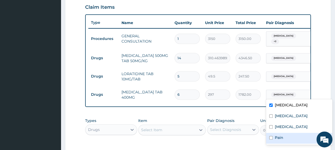
click at [281, 140] on label "Pain" at bounding box center [279, 137] width 8 height 5
checkbox input "true"
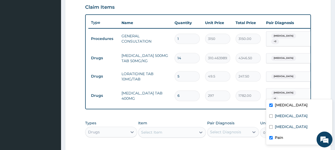
click at [282, 106] on label "Malaria" at bounding box center [291, 105] width 33 height 5
checkbox input "false"
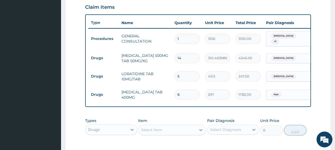
click at [187, 114] on div "PA Code / Prescription Code Enter Code(Secondary Care Only) Encounter Date 06-0…" at bounding box center [198, 22] width 226 height 308
click at [171, 133] on div "Select Item" at bounding box center [168, 130] width 58 height 8
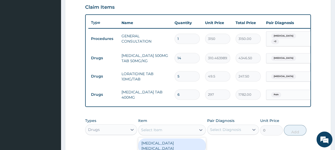
paste input "EMAL INJ ARTEETER150MG/AMP3MG/KG"
type input "EMAL INJ ARTEETER150MG/AMP3MG/KG"
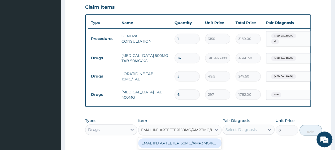
scroll to position [0, 6]
click at [177, 144] on div "EMAL INJ ARTEETER150MG/AMP3MG/KG" at bounding box center [179, 144] width 83 height 10
type input "1672.925537109375"
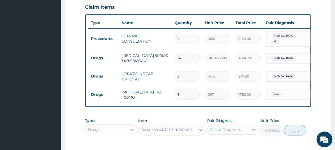
scroll to position [0, 1]
click at [222, 133] on div "Select Diagnosis" at bounding box center [225, 129] width 31 height 5
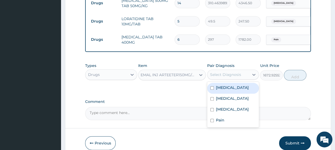
click at [221, 90] on label "Malaria" at bounding box center [232, 87] width 33 height 5
checkbox input "true"
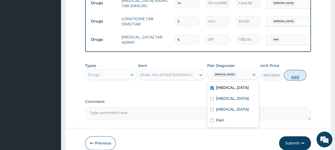
click at [295, 79] on button "Add" at bounding box center [295, 75] width 23 height 11
type input "0"
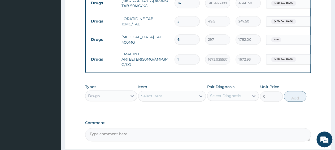
scroll to position [0, 0]
type input "0.00"
type input "3"
type input "5018.78"
type input "3"
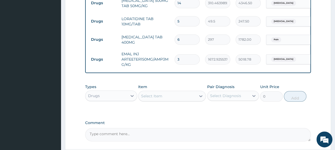
click at [176, 98] on div "Select Item" at bounding box center [168, 96] width 58 height 8
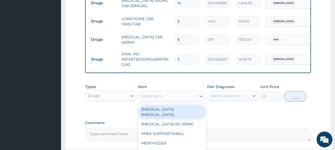
paste input "TUXIL D SYR ADULT"
type input "TUXIL D SYR ADULT"
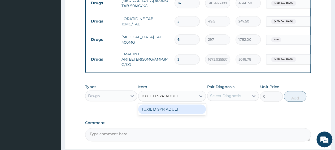
click at [179, 112] on div "TUXIL D SYR ADULT" at bounding box center [172, 110] width 68 height 10
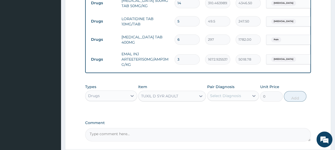
type input "1397.088012695312"
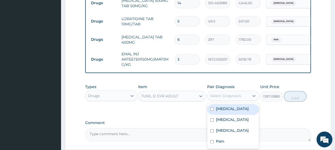
click at [227, 99] on div "Select Diagnosis" at bounding box center [225, 95] width 31 height 5
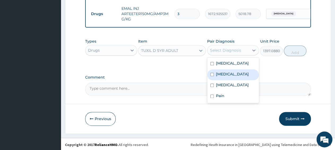
scroll to position [287, 0]
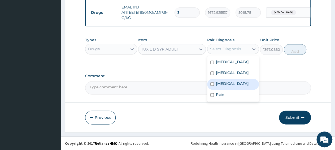
click at [233, 87] on label "Upper respiratory infection" at bounding box center [232, 83] width 33 height 5
checkbox input "true"
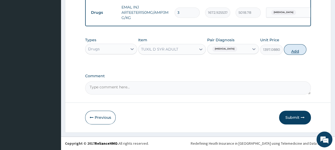
click at [293, 48] on button "Add" at bounding box center [295, 49] width 23 height 11
type input "0"
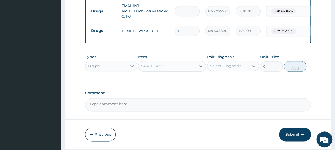
click at [273, 99] on div "Comment" at bounding box center [198, 101] width 226 height 21
click at [218, 107] on textarea "Comment" at bounding box center [198, 104] width 226 height 13
click at [99, 64] on div "Drugs" at bounding box center [106, 66] width 42 height 8
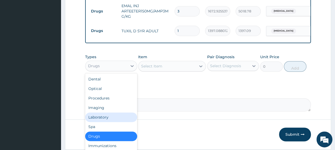
click at [105, 118] on div "Laboratory" at bounding box center [111, 118] width 52 height 10
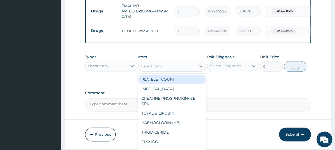
click at [168, 71] on div "Select Item" at bounding box center [168, 66] width 58 height 8
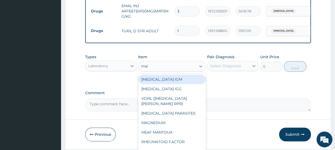
type input "mala"
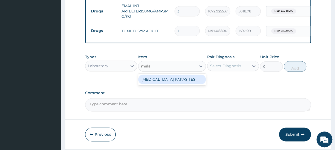
click at [171, 82] on div "MALARIA PARASITES" at bounding box center [172, 80] width 68 height 10
type input "2500"
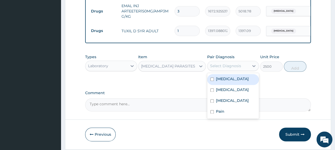
click at [222, 68] on div "Select Diagnosis" at bounding box center [225, 65] width 31 height 5
click at [230, 80] on div "Malaria" at bounding box center [233, 79] width 52 height 11
checkbox input "true"
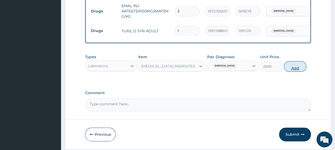
click at [298, 69] on button "Add" at bounding box center [295, 66] width 23 height 11
type input "0"
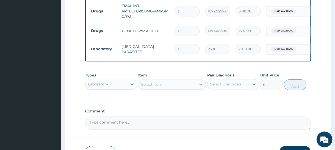
click at [177, 87] on div "Select Item" at bounding box center [168, 84] width 58 height 8
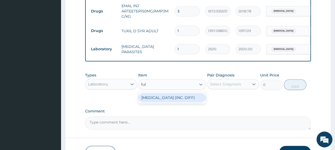
type input "full"
click at [188, 101] on div "FULL BLOOD COUNT (INC. DIFF)" at bounding box center [172, 98] width 68 height 10
type input "4341.60009765625"
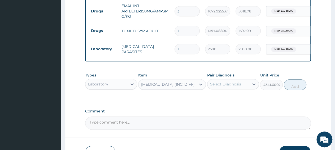
click at [222, 87] on div "Select Diagnosis" at bounding box center [225, 84] width 31 height 5
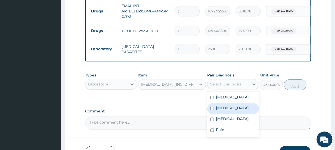
click at [223, 110] on label "Sepsis" at bounding box center [232, 108] width 33 height 5
checkbox input "true"
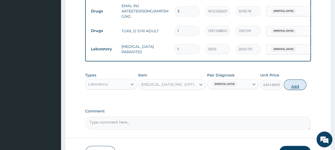
click at [293, 89] on button "Add" at bounding box center [295, 85] width 23 height 11
type input "0"
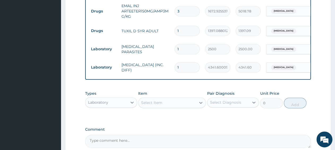
click at [285, 119] on div "Types Laboratory Item Select Item Pair Diagnosis Select Diagnosis Unit Price 0 …" at bounding box center [198, 103] width 226 height 31
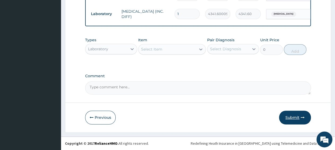
click at [302, 121] on button "Submit" at bounding box center [295, 118] width 32 height 14
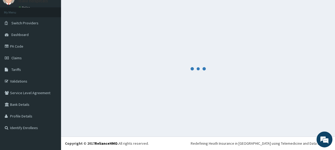
scroll to position [23, 0]
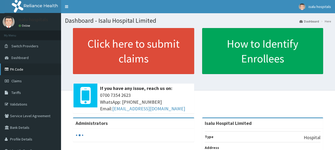
click at [21, 73] on link "PA Code" at bounding box center [30, 70] width 61 height 12
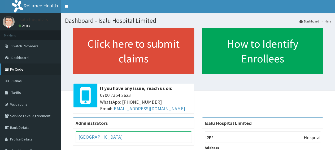
click at [16, 70] on link "PA Code" at bounding box center [30, 70] width 61 height 12
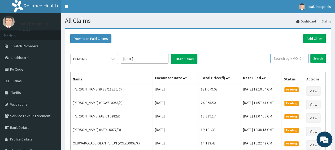
paste input "FMP/10106/E"
type input "FMP/10106/E"
click at [316, 58] on input "Search" at bounding box center [317, 58] width 15 height 9
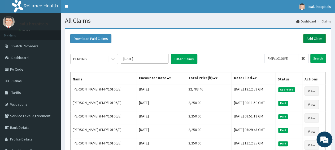
click at [308, 38] on link "Add Claim" at bounding box center [314, 38] width 23 height 9
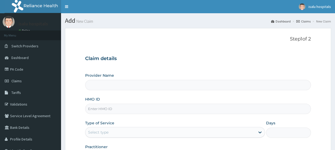
type input "Isalu Hospital Limited"
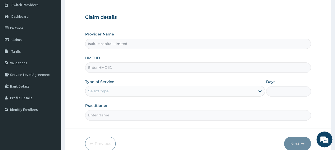
scroll to position [66, 0]
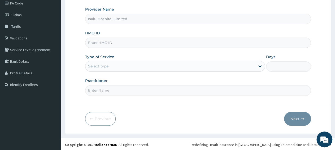
click at [111, 43] on input "HMO ID" at bounding box center [198, 43] width 226 height 10
click at [113, 42] on input "HMO ID" at bounding box center [198, 43] width 226 height 10
paste input "HAW/10015/A"
type input "HAW/10015/A"
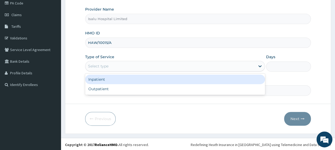
click at [116, 70] on div "Select type" at bounding box center [170, 66] width 170 height 8
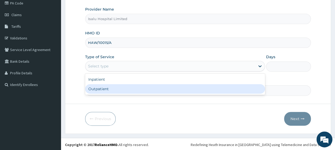
click at [113, 88] on div "Outpatient" at bounding box center [175, 89] width 180 height 10
type input "1"
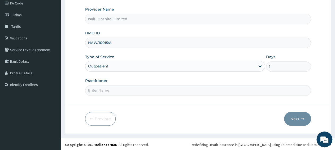
paste input "Dr [PERSON_NAME]"
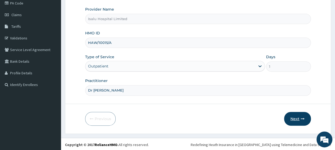
type input "Dr [PERSON_NAME]"
click at [296, 119] on button "Next" at bounding box center [297, 119] width 27 height 14
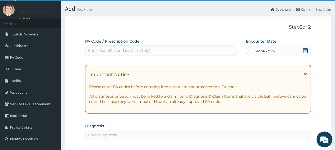
scroll to position [11, 0]
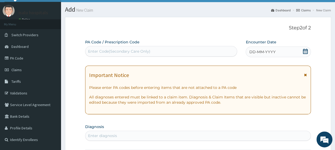
click at [160, 50] on div "Enter Code(Secondary Care Only)" at bounding box center [161, 51] width 152 height 8
paste input "PA/6757E5"
type input "PA/6757E5"
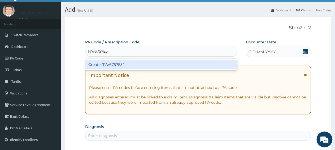
click at [161, 64] on div "Create "PA/6757E5"" at bounding box center [161, 65] width 152 height 10
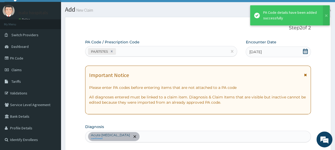
scroll to position [145, 0]
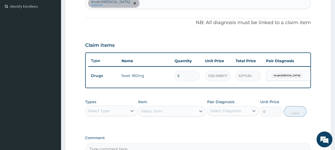
click at [94, 114] on div "Select Type" at bounding box center [98, 111] width 21 height 5
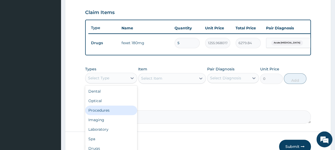
scroll to position [200, 0]
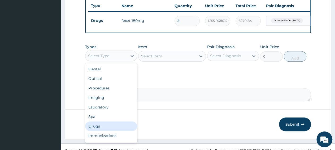
click at [102, 129] on div "Drugs" at bounding box center [111, 127] width 52 height 10
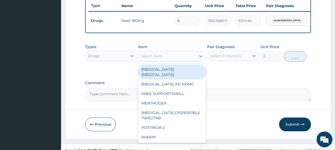
click at [170, 62] on div "Select Item" at bounding box center [172, 56] width 68 height 11
paste input "PCM TAB"
type input "PCM TAB"
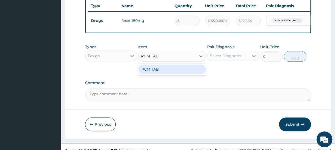
click at [170, 74] on div "PCM TAB" at bounding box center [172, 70] width 68 height 10
type input "201.0959930419922"
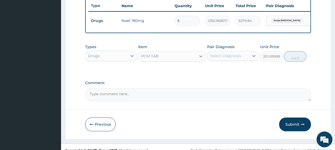
click at [226, 59] on div "Select Diagnosis" at bounding box center [225, 55] width 31 height 5
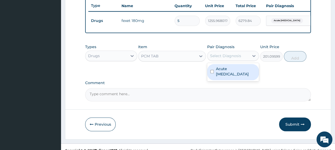
click at [234, 75] on label "Acute [MEDICAL_DATA]" at bounding box center [236, 71] width 40 height 11
checkbox input "true"
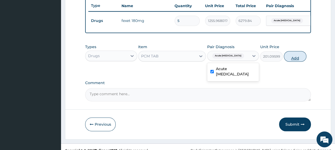
click at [295, 60] on button "Add" at bounding box center [295, 56] width 23 height 11
type input "0"
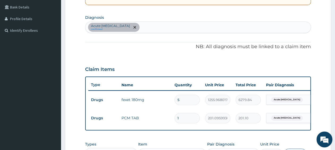
scroll to position [145, 0]
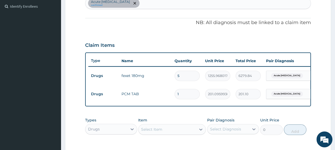
type input "18"
type input "3619.73"
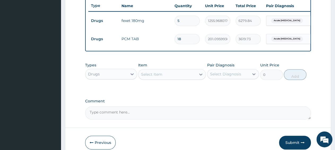
scroll to position [200, 0]
type input "18"
drag, startPoint x: 108, startPoint y: 78, endPoint x: 117, endPoint y: 84, distance: 11.4
click at [108, 78] on div "Drugs" at bounding box center [106, 74] width 42 height 8
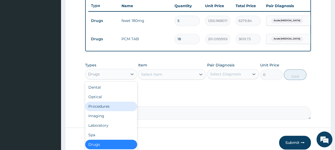
click at [115, 111] on div "Procedures" at bounding box center [111, 107] width 52 height 10
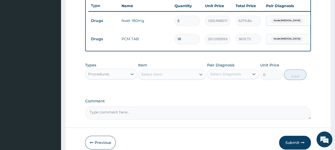
click at [170, 79] on div "Select Item" at bounding box center [168, 74] width 58 height 8
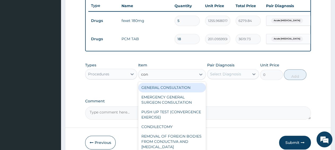
type input "cons"
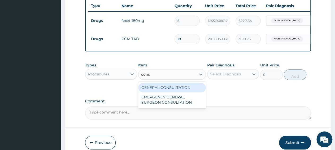
click at [185, 92] on div "GENERAL CONSULTATION" at bounding box center [172, 88] width 68 height 10
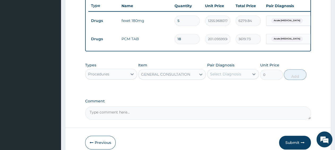
type input "3150"
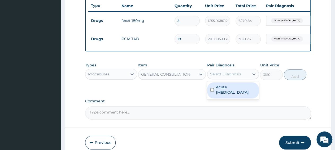
click at [236, 77] on div "Select Diagnosis" at bounding box center [225, 74] width 31 height 5
click at [245, 94] on div "Acute [MEDICAL_DATA]" at bounding box center [233, 91] width 52 height 16
checkbox input "true"
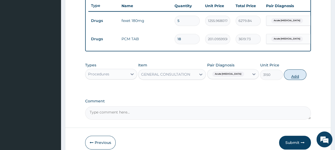
click at [293, 80] on button "Add" at bounding box center [295, 75] width 23 height 11
type input "0"
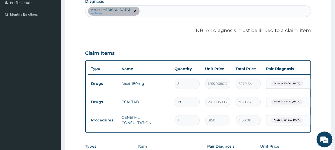
scroll to position [54, 0]
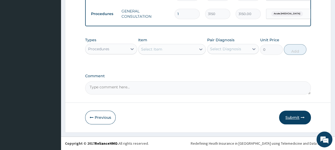
click at [293, 119] on button "Submit" at bounding box center [295, 118] width 32 height 14
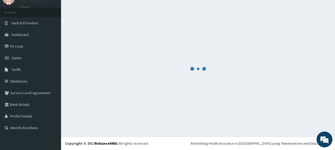
scroll to position [23, 0]
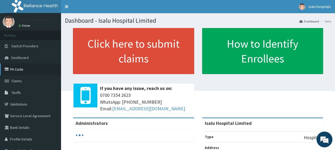
click at [27, 70] on link "PA Code" at bounding box center [30, 70] width 61 height 12
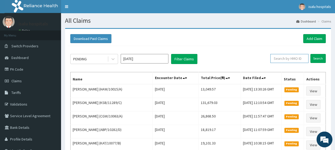
paste input "HAW/10015/A"
type input "HAW/10015/A"
click at [320, 58] on input "Search" at bounding box center [317, 58] width 15 height 9
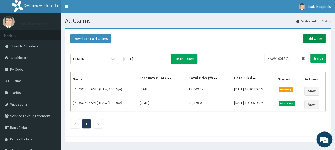
click at [316, 38] on link "Add Claim" at bounding box center [314, 38] width 23 height 9
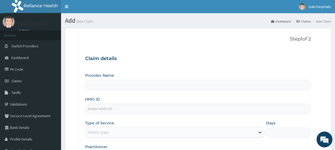
type input "Isalu Hospital Limited"
paste input "HNL/10013/E"
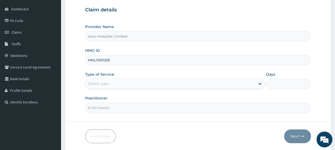
scroll to position [55, 0]
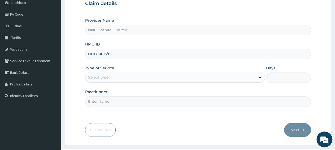
type input "HNL/10013/E"
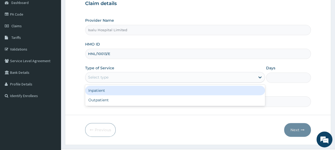
click at [109, 79] on div "Select type" at bounding box center [170, 77] width 170 height 8
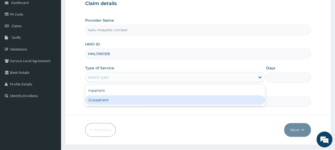
click at [109, 103] on div "Outpatient" at bounding box center [175, 101] width 180 height 10
type input "1"
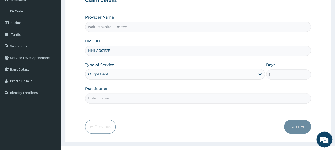
scroll to position [66, 0]
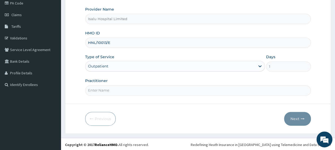
paste input "Dr [PERSON_NAME]"
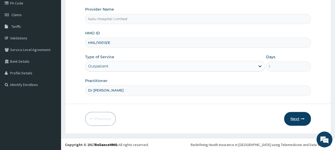
type input "Dr [PERSON_NAME]"
click at [297, 120] on button "Next" at bounding box center [297, 119] width 27 height 14
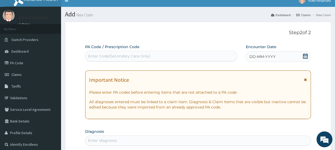
scroll to position [0, 0]
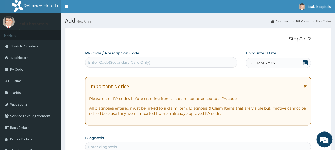
click at [165, 66] on div "Enter Code(Secondary Care Only)" at bounding box center [161, 62] width 152 height 8
paste input "PA/FD7FB8"
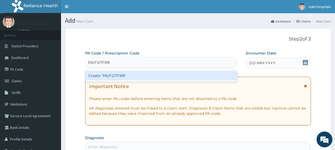
type input "PA/FD7FB8"
click at [166, 78] on div "Create "PA/FD7FB8"" at bounding box center [161, 76] width 152 height 10
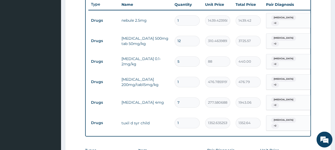
scroll to position [193, 0]
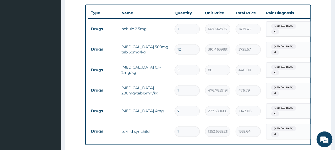
click at [183, 49] on input "12" at bounding box center [187, 50] width 25 height 10
type input "1"
type input "310.46"
type input "0.00"
type input "8"
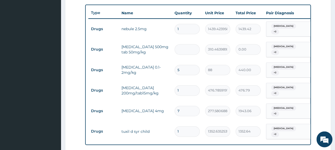
type input "2483.71"
type input "8"
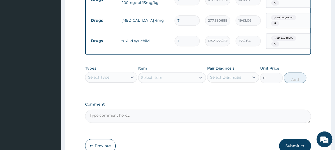
scroll to position [303, 0]
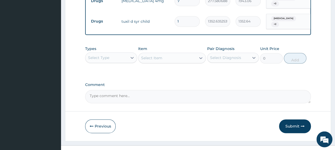
click at [104, 61] on div "Select Type" at bounding box center [98, 57] width 21 height 5
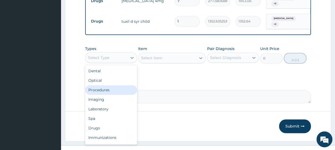
click at [118, 95] on div "Procedures" at bounding box center [111, 91] width 52 height 10
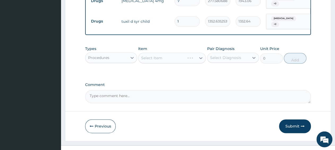
click at [174, 61] on div "Select Item" at bounding box center [172, 58] width 68 height 11
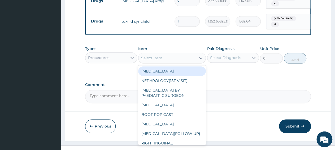
click at [174, 61] on div "Select Item" at bounding box center [168, 58] width 58 height 8
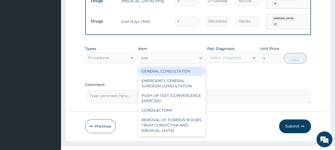
type input "cons"
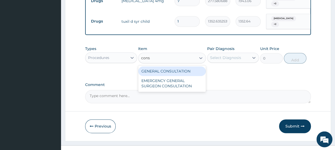
click at [173, 75] on div "GENERAL CONSULTATION" at bounding box center [172, 72] width 68 height 10
type input "3150"
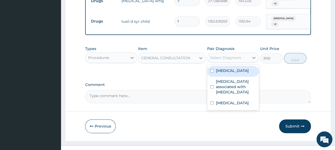
click at [219, 61] on div "Select Diagnosis" at bounding box center [225, 57] width 31 height 5
click at [222, 74] on label "[MEDICAL_DATA]" at bounding box center [232, 70] width 33 height 5
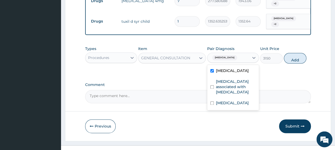
checkbox input "true"
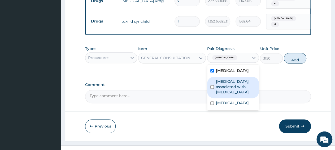
click at [221, 94] on label "[MEDICAL_DATA] associated with [MEDICAL_DATA]" at bounding box center [236, 87] width 40 height 16
checkbox input "true"
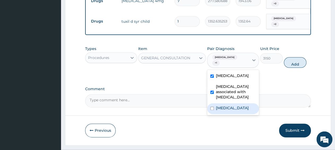
click at [222, 111] on label "[MEDICAL_DATA]" at bounding box center [232, 108] width 33 height 5
checkbox input "true"
click at [292, 68] on button "Add" at bounding box center [295, 63] width 23 height 11
type input "0"
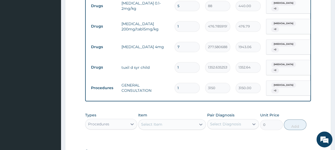
scroll to position [248, 0]
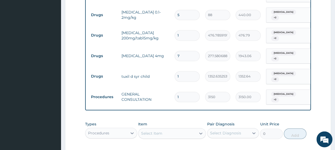
click at [282, 99] on div "[MEDICAL_DATA] + 2" at bounding box center [287, 97] width 36 height 13
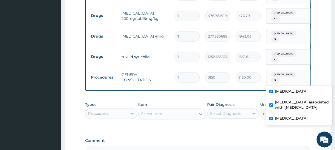
scroll to position [275, 0]
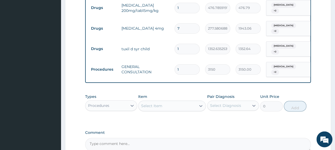
click at [253, 123] on div "Types Procedures Item Select Item Pair Diagnosis Select Diagnosis Unit Price 0 …" at bounding box center [198, 107] width 226 height 31
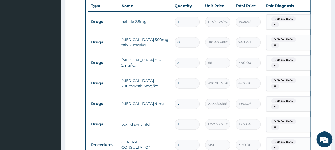
scroll to position [193, 0]
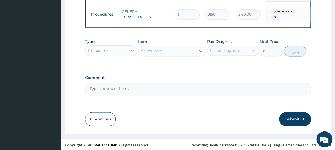
click at [290, 127] on button "Submit" at bounding box center [295, 120] width 32 height 14
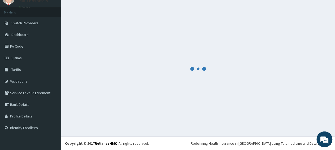
scroll to position [23, 0]
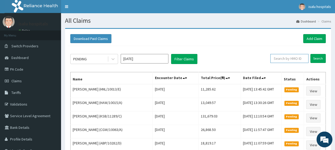
paste input "HNL/10013/E"
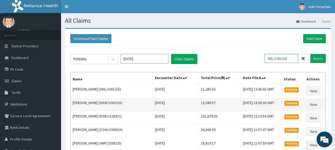
type input "HNL/10013/E"
click at [310, 54] on input "Search" at bounding box center [317, 58] width 15 height 9
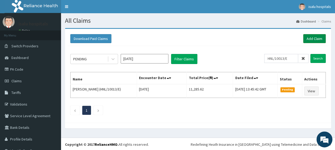
click at [318, 38] on link "Add Claim" at bounding box center [314, 38] width 23 height 9
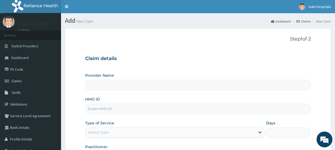
type input "Isalu Hospital Limited"
paste input "ISW/10444/A"
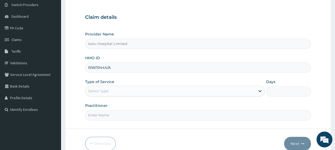
scroll to position [55, 0]
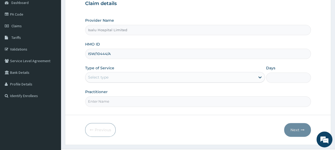
type input "ISW/10444/A"
click at [112, 78] on div "Select type" at bounding box center [170, 77] width 170 height 8
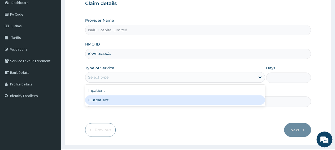
click at [110, 101] on div "Outpatient" at bounding box center [175, 101] width 180 height 10
type input "1"
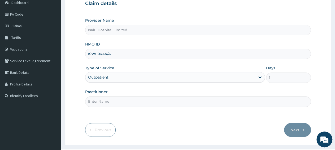
scroll to position [0, 0]
drag, startPoint x: 120, startPoint y: 54, endPoint x: 67, endPoint y: 53, distance: 53.1
click at [85, 53] on input "ISW/10444/A" at bounding box center [198, 54] width 226 height 10
paste input "JSI/10023"
type input "JSI/10023/A"
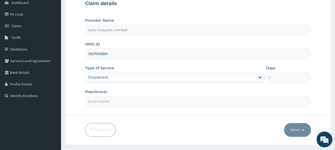
click at [142, 96] on div "Practitioner" at bounding box center [198, 98] width 226 height 18
paste input "[PERSON_NAME]"
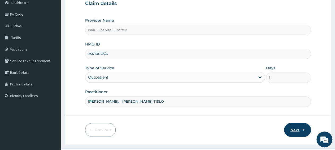
type input "[PERSON_NAME], [PERSON_NAME] TISLO"
click at [300, 132] on button "Next" at bounding box center [297, 130] width 27 height 14
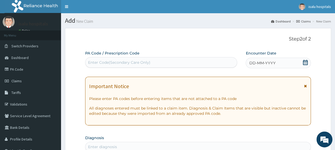
click at [147, 63] on div "Enter Code(Secondary Care Only)" at bounding box center [119, 62] width 62 height 5
paste input "PA/99C888"
type input "PA/99C888"
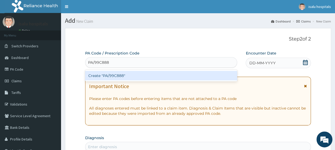
click at [147, 76] on div "Create "PA/99C888"" at bounding box center [161, 76] width 152 height 10
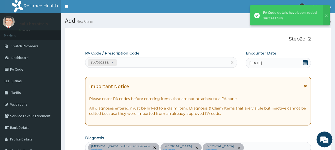
scroll to position [146, 0]
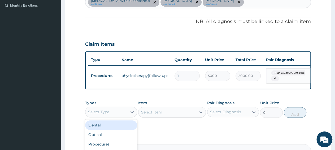
click at [119, 116] on div "Select Type" at bounding box center [106, 112] width 42 height 8
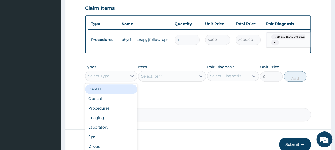
scroll to position [201, 0]
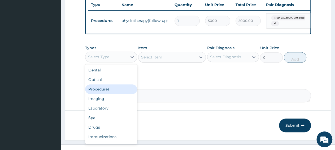
click at [101, 92] on div "Procedures" at bounding box center [111, 90] width 52 height 10
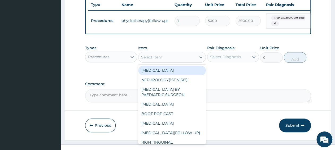
click at [160, 62] on div "Select Item" at bounding box center [168, 57] width 58 height 8
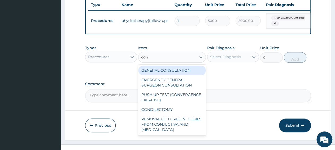
type input "cons"
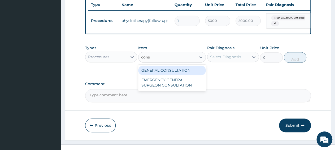
click at [192, 72] on div "GENERAL CONSULTATION" at bounding box center [172, 71] width 68 height 10
type input "3150"
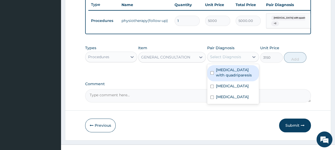
click at [221, 60] on div "Select Diagnosis" at bounding box center [225, 56] width 31 height 5
click at [235, 78] on label "[MEDICAL_DATA] with quadriparesis" at bounding box center [236, 72] width 40 height 11
checkbox input "true"
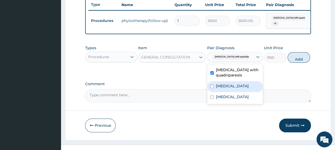
click at [224, 92] on div "[MEDICAL_DATA]" at bounding box center [235, 86] width 56 height 11
checkbox input "true"
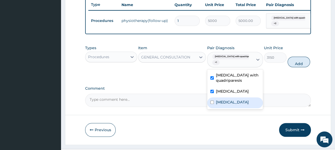
click at [231, 105] on label "[MEDICAL_DATA]" at bounding box center [232, 102] width 33 height 5
checkbox input "true"
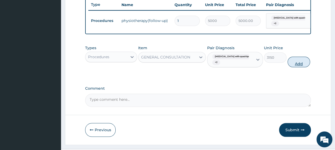
click at [294, 67] on button "Add" at bounding box center [299, 62] width 23 height 11
type input "0"
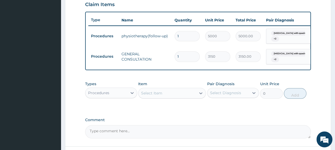
scroll to position [174, 0]
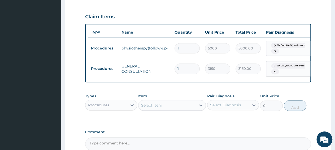
click at [303, 96] on div "Types Procedures Item Select Item Pair Diagnosis Select Diagnosis Unit Price 0 …" at bounding box center [198, 102] width 226 height 23
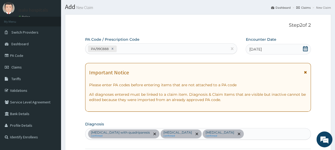
scroll to position [8, 0]
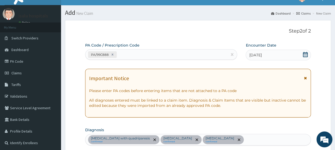
click at [136, 53] on div "PA/99C888" at bounding box center [156, 54] width 142 height 9
paste input "PA/06BC9C"
type input "PA/06BC9C"
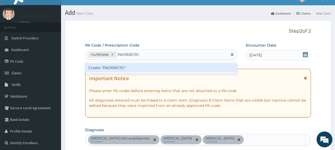
click at [138, 67] on div "Create "PA/06BC9C"" at bounding box center [161, 68] width 152 height 10
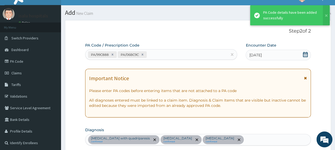
scroll to position [207, 0]
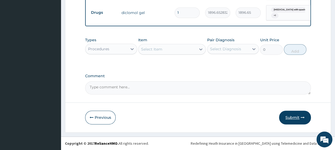
click at [287, 123] on button "Submit" at bounding box center [295, 118] width 32 height 14
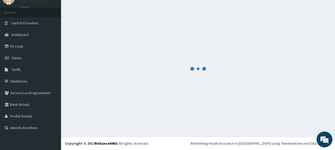
scroll to position [23, 0]
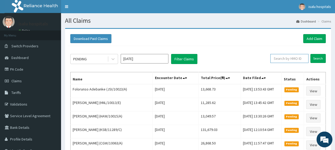
paste input "JSI/10023/A"
type input "JSI/10023/A"
click at [310, 54] on input "Search" at bounding box center [317, 58] width 15 height 9
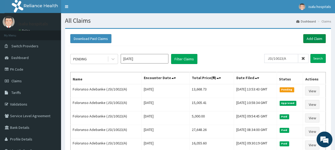
click at [318, 41] on link "Add Claim" at bounding box center [314, 38] width 23 height 9
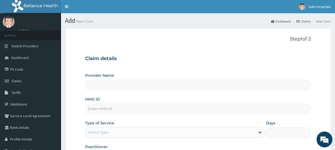
type input "Isalu Hospital Limited"
paste input "KSB/10774/B"
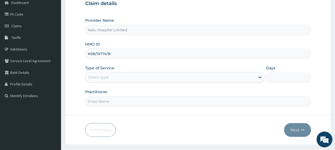
type input "KSB/10774/B"
click at [98, 78] on div "Select type" at bounding box center [98, 77] width 20 height 5
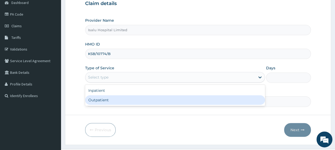
click at [105, 101] on div "Outpatient" at bounding box center [175, 101] width 180 height 10
type input "1"
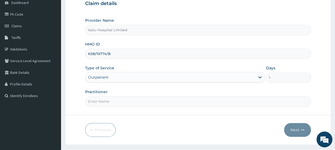
scroll to position [0, 0]
paste input "Badru Muhydeen"
type input "Badru Muhydeen"
click at [297, 133] on button "Next" at bounding box center [297, 130] width 27 height 14
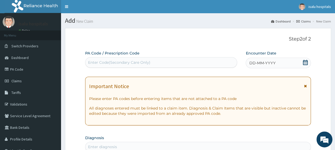
click at [155, 63] on div "Enter Code(Secondary Care Only)" at bounding box center [161, 62] width 152 height 8
paste input "PA/B7E757"
type input "PA/B7E757"
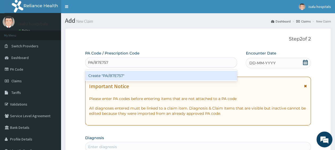
click at [156, 78] on div "Create "PA/B7E757"" at bounding box center [161, 76] width 152 height 10
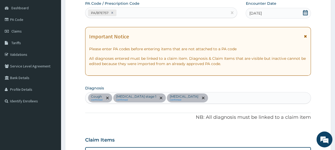
scroll to position [7, 0]
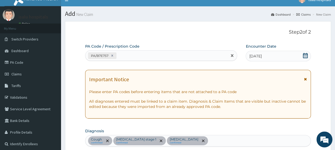
click at [174, 55] on div "PA/B7E757" at bounding box center [156, 55] width 142 height 9
paste input "PA/[GEOGRAPHIC_DATA]"
type input "PA/[GEOGRAPHIC_DATA]"
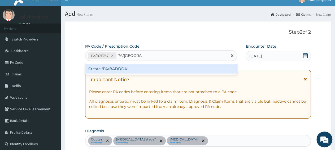
click at [171, 68] on div "Create "PA/BADDDA"" at bounding box center [161, 69] width 152 height 10
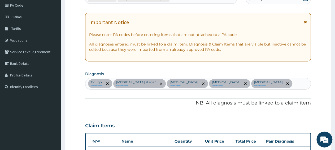
scroll to position [37, 0]
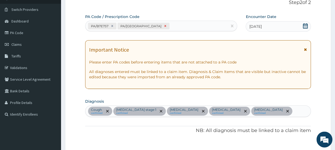
click at [163, 26] on icon at bounding box center [165, 26] width 4 height 4
type input "1"
type input "1397.09"
type input "14"
type input "1228.61"
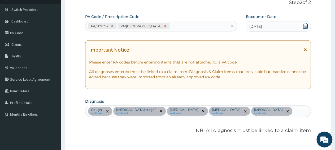
type input "5"
type input "1746.36"
type input "10"
type input "6468.00"
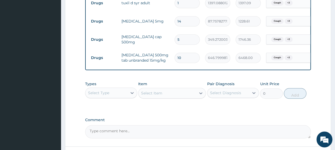
scroll to position [237, 0]
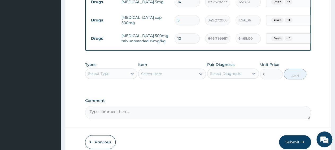
click at [115, 78] on div "Select Type" at bounding box center [106, 74] width 42 height 8
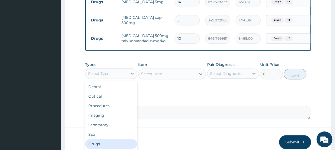
click at [101, 147] on div "Drugs" at bounding box center [111, 145] width 52 height 10
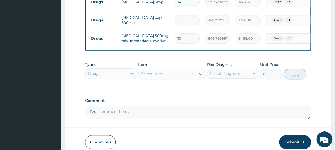
click at [166, 79] on div "Select Item" at bounding box center [172, 74] width 68 height 11
click at [154, 79] on div "Select Item" at bounding box center [172, 74] width 68 height 11
click at [163, 78] on div "Select Item" at bounding box center [172, 74] width 68 height 11
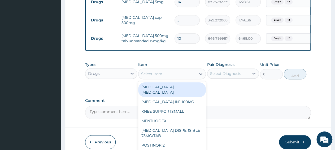
click at [174, 77] on div "Select Item" at bounding box center [168, 74] width 58 height 8
paste input "PA/[GEOGRAPHIC_DATA]"
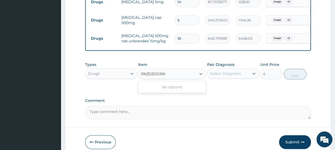
type input "PA/[GEOGRAPHIC_DATA]"
click at [155, 77] on div "Select Item" at bounding box center [151, 73] width 21 height 5
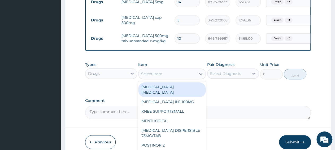
paste input "PCM TAB"
type input "PCM TAB"
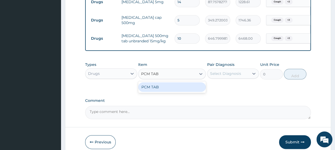
click at [156, 92] on div "PCM TAB" at bounding box center [172, 88] width 68 height 10
type input "201.0959930419922"
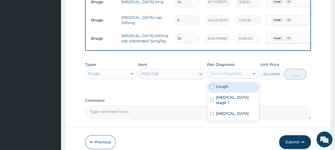
click at [233, 76] on div "Select Diagnosis" at bounding box center [225, 73] width 31 height 5
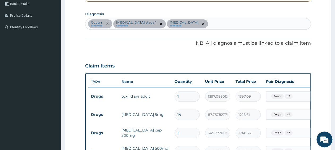
scroll to position [99, 0]
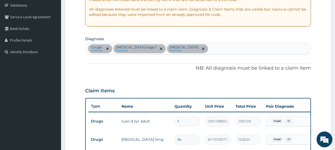
click at [208, 51] on div "Cough confirmed [MEDICAL_DATA] stage 1 confirmed [MEDICAL_DATA] confirmed" at bounding box center [197, 48] width 225 height 11
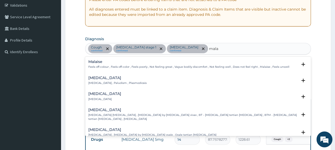
type input "malar"
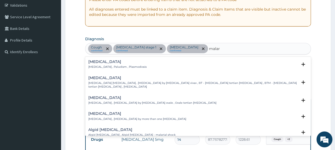
click at [95, 64] on h4 "[MEDICAL_DATA]" at bounding box center [117, 62] width 58 height 4
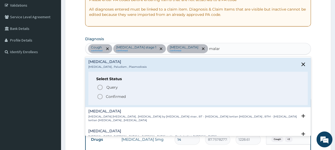
click at [108, 99] on p "Confirmed" at bounding box center [116, 96] width 20 height 5
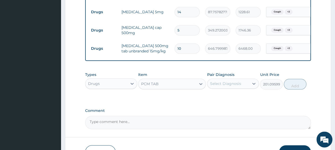
scroll to position [237, 0]
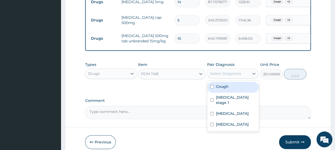
click at [215, 76] on div "Select Diagnosis" at bounding box center [225, 73] width 31 height 5
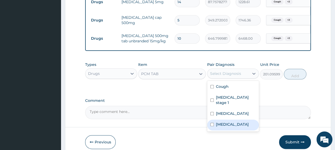
click at [224, 123] on label "[MEDICAL_DATA]" at bounding box center [232, 124] width 33 height 5
checkbox input "true"
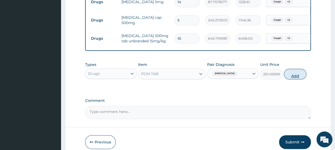
click at [299, 79] on button "Add" at bounding box center [295, 74] width 23 height 11
type input "0"
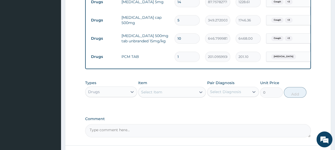
type input "18"
type input "3619.73"
type input "18"
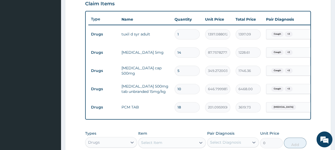
scroll to position [182, 0]
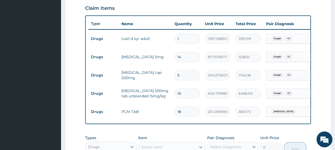
click at [115, 65] on tr "Drugs [MEDICAL_DATA] 5mg 14 87.75782775878906 1228.61 Cough + 2 Delete" at bounding box center [218, 57] width 260 height 18
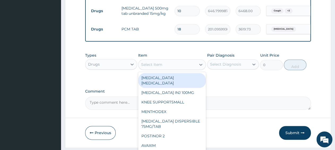
click at [175, 69] on div "Select Item" at bounding box center [168, 65] width 58 height 8
paste input "EMAL INJ ARTEETER150MG/AMP3MG/KG"
type input "EMAL INJ ARTEETER150MG/AMP3MG/KG"
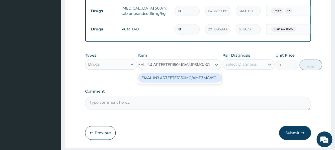
click at [177, 83] on div "EMAL INJ ARTEETER150MG/AMP3MG/KG" at bounding box center [179, 78] width 83 height 10
type input "1672.925537109375"
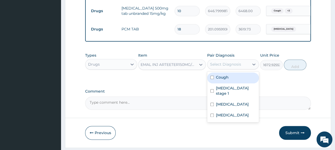
click at [227, 67] on div "Select Diagnosis" at bounding box center [225, 64] width 31 height 5
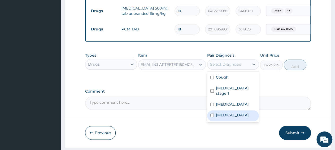
click at [235, 117] on div "[MEDICAL_DATA]" at bounding box center [233, 116] width 52 height 11
checkbox input "true"
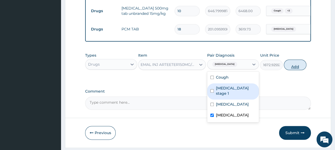
click at [294, 70] on button "Add" at bounding box center [295, 65] width 23 height 11
type input "0"
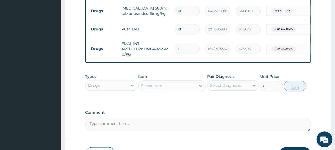
scroll to position [0, 0]
type input "0.00"
type input "6"
type input "10037.55"
type input "6"
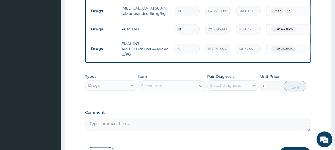
click at [163, 89] on div "Select Item" at bounding box center [168, 86] width 58 height 8
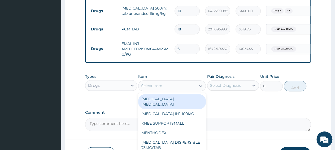
paste input "[MEDICAL_DATA]"
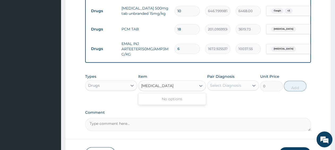
type input "[MEDICAL_DATA]"
click at [208, 102] on div "Types Drugs Item option EMAL INJ ARTEETER150MG/AMP3MG/KG, selected. 0 results a…" at bounding box center [198, 86] width 226 height 31
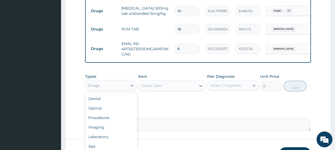
click at [94, 88] on div "Drugs" at bounding box center [94, 85] width 12 height 5
click at [104, 123] on div "Procedures" at bounding box center [111, 118] width 52 height 10
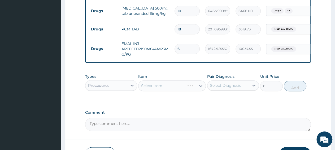
click at [139, 115] on label "Comment" at bounding box center [198, 113] width 226 height 5
click at [139, 118] on textarea "Comment" at bounding box center [198, 124] width 226 height 13
click at [107, 88] on div "Procedures" at bounding box center [98, 85] width 21 height 5
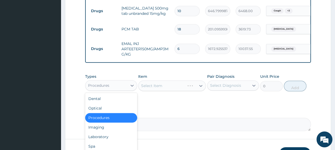
scroll to position [292, 0]
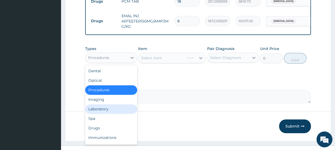
click at [110, 114] on div "Laboratory" at bounding box center [111, 110] width 52 height 10
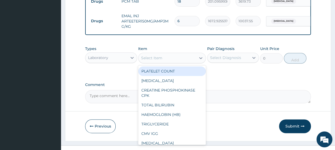
click at [168, 64] on div "Select Item" at bounding box center [172, 58] width 68 height 11
paste input "[MEDICAL_DATA]"
type input "[MEDICAL_DATA]"
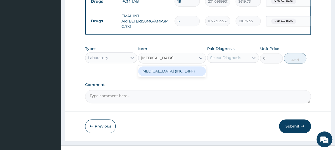
click at [166, 76] on div "[MEDICAL_DATA] (INC. DIFF)" at bounding box center [172, 72] width 68 height 10
type input "4341.60009765625"
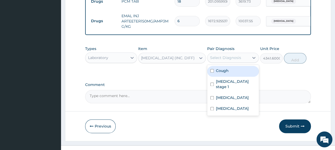
click at [213, 61] on div "Select Diagnosis" at bounding box center [225, 57] width 31 height 5
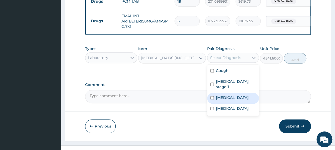
click at [231, 98] on label "[MEDICAL_DATA]" at bounding box center [232, 98] width 33 height 5
checkbox input "true"
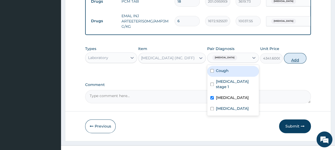
click at [292, 64] on button "Add" at bounding box center [295, 58] width 23 height 11
type input "0"
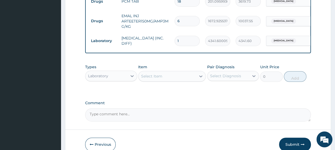
click at [153, 79] on div "Select Item" at bounding box center [151, 76] width 21 height 5
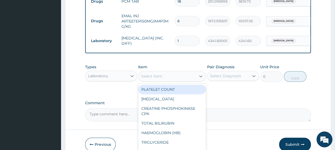
type input "v"
paste input "[MEDICAL_DATA] [MEDICAL_DATA]"
type input "[MEDICAL_DATA] [MEDICAL_DATA]"
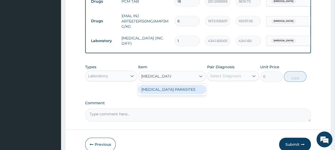
click at [175, 95] on div "[MEDICAL_DATA] PARASITES" at bounding box center [172, 90] width 68 height 10
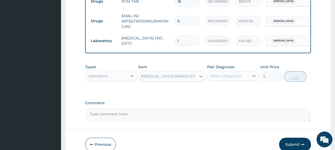
type input "2500"
click at [225, 81] on div "Select Diagnosis" at bounding box center [229, 76] width 42 height 8
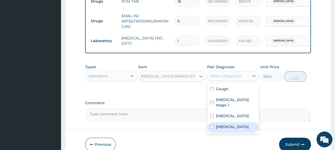
click at [226, 125] on label "[MEDICAL_DATA]" at bounding box center [232, 127] width 33 height 5
checkbox input "true"
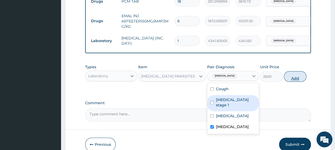
click at [294, 82] on button "Add" at bounding box center [295, 77] width 23 height 11
type input "0"
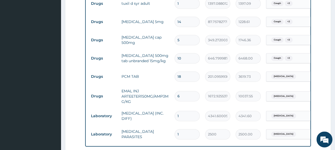
scroll to position [210, 0]
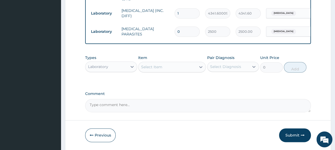
type input "1"
type input "2500.00"
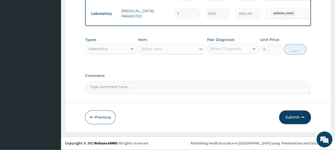
scroll to position [342, 0]
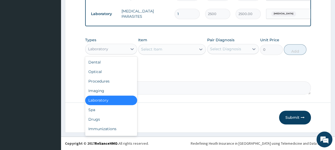
click at [124, 50] on div "Laboratory" at bounding box center [106, 49] width 42 height 8
click at [118, 84] on div "Procedures" at bounding box center [111, 82] width 52 height 10
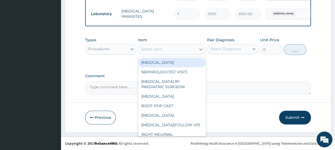
click at [172, 52] on div "Select Item" at bounding box center [168, 49] width 58 height 8
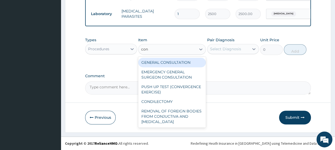
type input "cons"
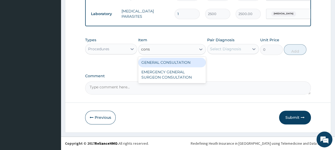
click at [179, 64] on div "GENERAL CONSULTATION" at bounding box center [172, 63] width 68 height 10
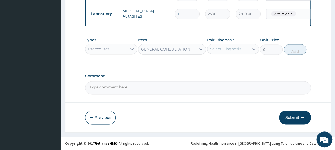
type input "3150"
click at [217, 52] on div "Select Diagnosis" at bounding box center [225, 48] width 31 height 5
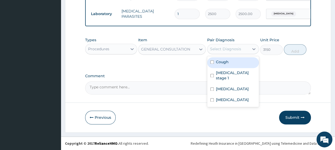
click at [223, 67] on div "Cough" at bounding box center [233, 62] width 52 height 11
checkbox input "true"
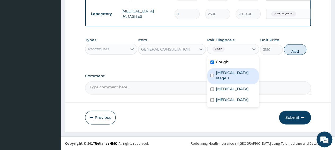
click at [224, 76] on label "[MEDICAL_DATA] stage 1" at bounding box center [236, 75] width 40 height 11
checkbox input "true"
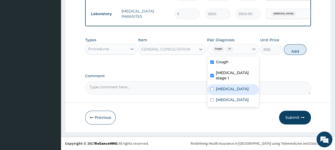
click at [226, 87] on label "[MEDICAL_DATA]" at bounding box center [232, 89] width 33 height 5
checkbox input "true"
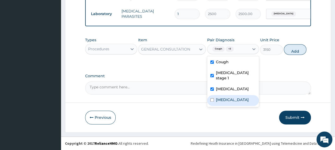
click at [226, 97] on label "[MEDICAL_DATA]" at bounding box center [232, 99] width 33 height 5
checkbox input "true"
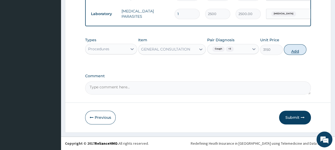
click at [293, 51] on button "Add" at bounding box center [295, 49] width 23 height 11
type input "0"
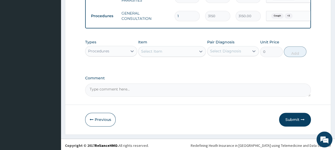
scroll to position [360, 0]
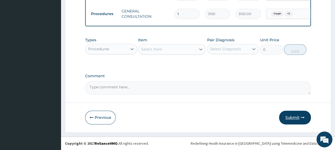
click at [295, 123] on button "Submit" at bounding box center [295, 118] width 32 height 14
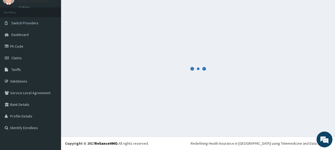
scroll to position [23, 0]
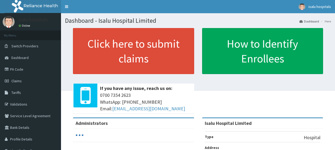
click at [24, 82] on link "Claims" at bounding box center [30, 81] width 61 height 12
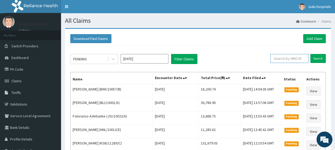
paste input "KSB/10774/B"
type input "KSB/10774/B"
click at [323, 60] on input "Search" at bounding box center [317, 58] width 15 height 9
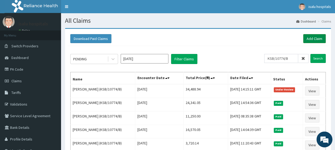
click at [311, 41] on link "Add Claim" at bounding box center [314, 38] width 23 height 9
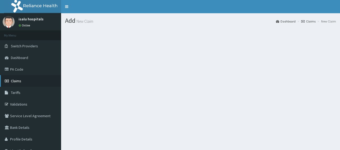
click at [13, 83] on span "Claims" at bounding box center [16, 81] width 10 height 5
click at [21, 81] on link "Claims" at bounding box center [30, 81] width 61 height 12
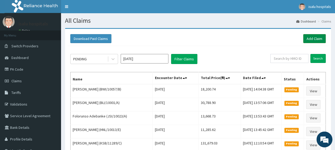
click at [314, 37] on link "Add Claim" at bounding box center [314, 38] width 23 height 9
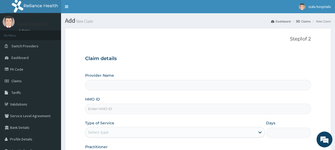
type input "Isalu Hospital Limited"
paste input "KSB/11211/A"
type input "KSB/11211/A"
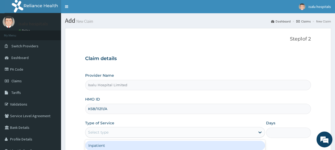
click at [142, 135] on div "Select type" at bounding box center [170, 132] width 170 height 8
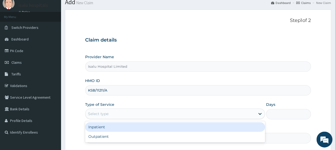
scroll to position [55, 0]
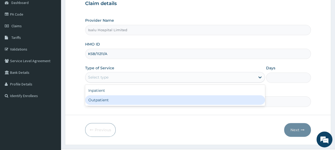
click at [116, 103] on div "Outpatient" at bounding box center [175, 101] width 180 height 10
type input "1"
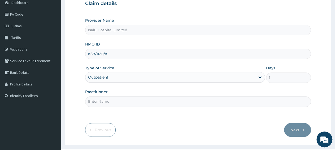
scroll to position [0, 0]
paste input "OMOTOLA MORADEYO"
type input "OMOTOLA MORADEYO"
click at [299, 134] on button "Next" at bounding box center [297, 130] width 27 height 14
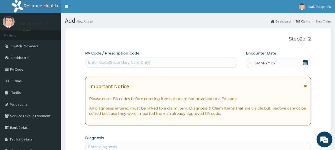
click at [183, 63] on div "Enter Code(Secondary Care Only)" at bounding box center [161, 62] width 152 height 8
paste input "PA/EB1372"
type input "PA/EB1372"
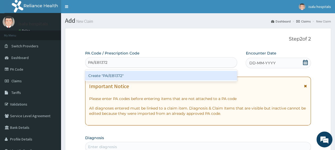
click at [183, 77] on div "Create "PA/EB1372"" at bounding box center [161, 76] width 152 height 10
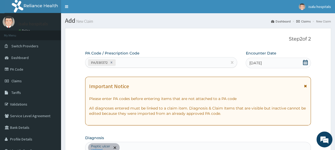
click at [154, 64] on div "PA/EB1372" at bounding box center [156, 62] width 142 height 9
paste input "PA/6825F6"
type input "PA/6825F6"
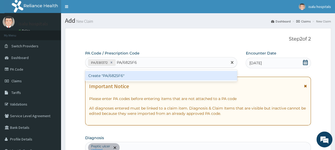
click at [152, 75] on div "Create "PA/6825F6"" at bounding box center [161, 76] width 152 height 10
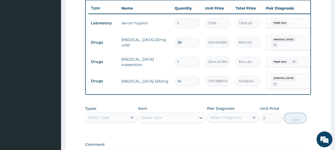
scroll to position [228, 0]
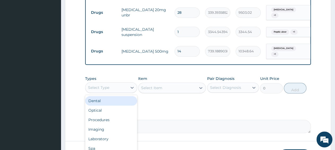
click at [108, 88] on div "Select Type" at bounding box center [98, 87] width 21 height 5
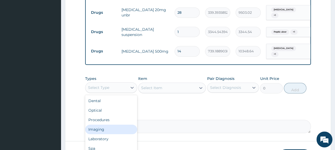
scroll to position [18, 0]
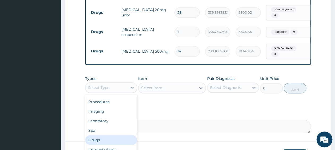
click at [97, 137] on div "Drugs" at bounding box center [111, 141] width 52 height 10
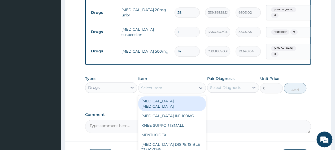
click at [172, 90] on div "Select Item" at bounding box center [168, 88] width 58 height 8
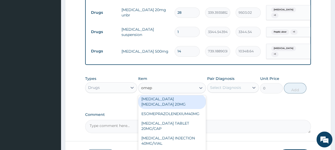
scroll to position [31, 0]
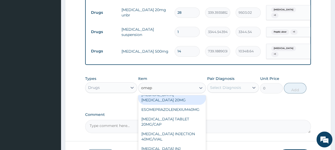
type input "omep"
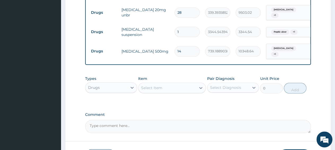
click at [163, 90] on div "Select Item" at bounding box center [168, 88] width 58 height 8
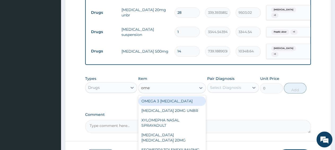
type input "omep"
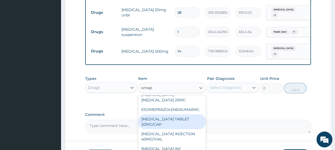
click at [178, 120] on div "OMEPRAZOLE TABLET 20MG/CAP" at bounding box center [172, 122] width 68 height 15
type input "75.27526092529297"
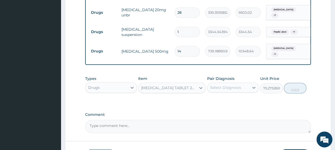
click at [221, 88] on div "Select Diagnosis" at bounding box center [225, 87] width 31 height 5
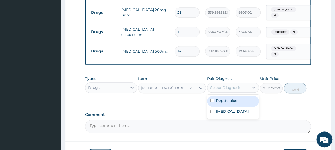
click at [229, 103] on label "Peptic ulcer" at bounding box center [227, 100] width 23 height 5
checkbox input "true"
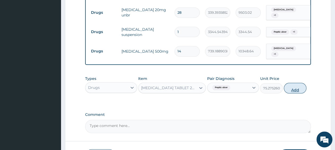
click at [290, 89] on button "Add" at bounding box center [295, 88] width 23 height 11
type input "0"
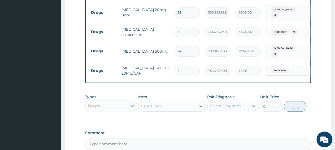
click at [184, 66] on input "1" at bounding box center [187, 71] width 25 height 10
type input "0.00"
type input "2"
type input "150.55"
type input "28"
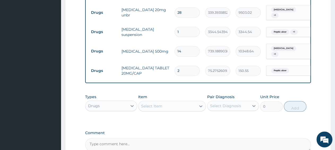
type input "2107.71"
type input "28"
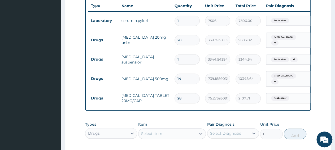
scroll to position [0, 38]
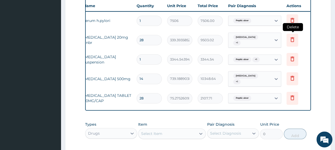
click at [292, 38] on icon at bounding box center [292, 39] width 6 height 6
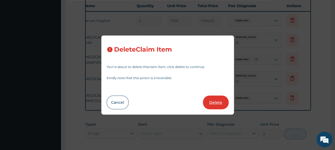
click at [215, 102] on button "Delete" at bounding box center [216, 103] width 26 height 14
type input "1"
type input "3344.5439453125"
type input "3344.54"
type input "14"
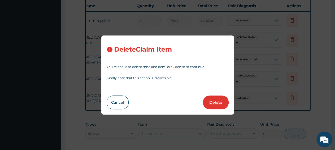
type input "739.1889038085938"
type input "10348.64"
type input "28"
type input "75.27526092529297"
type input "2107.71"
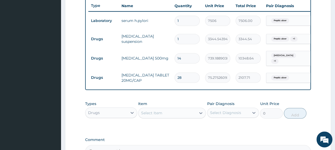
scroll to position [228, 0]
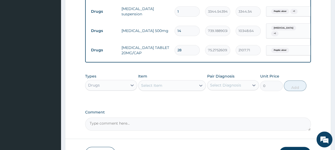
click at [178, 88] on div "Select Item" at bounding box center [168, 85] width 58 height 8
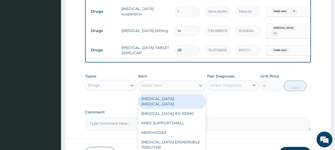
paste input "FLAGYL TAB 200MG/TAB 15-3"
type input "FLAGYL TAB 200MG/TAB 15-3"
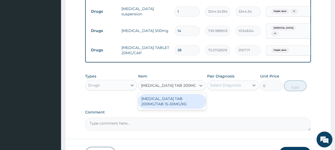
click at [177, 103] on div "FLAGYL TAB 200MG/TAB 15-30MG/KG" at bounding box center [172, 101] width 68 height 15
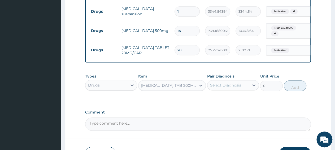
type input "47.79787445068359"
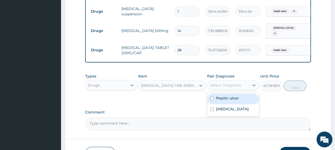
click at [219, 88] on div "Select Diagnosis" at bounding box center [225, 85] width 31 height 5
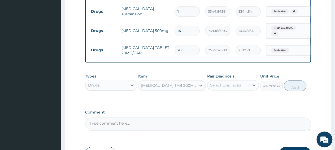
click at [284, 100] on div "Types Drugs Item FLAGYL TAB 200MG/TAB 15-30MG/KG Pair Diagnosis Select Diagnosi…" at bounding box center [198, 86] width 226 height 31
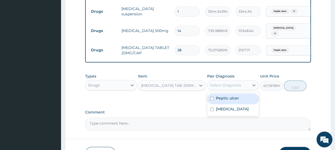
click at [230, 87] on div "Select Diagnosis" at bounding box center [225, 85] width 31 height 5
click at [233, 101] on label "Peptic ulcer" at bounding box center [227, 98] width 23 height 5
checkbox input "true"
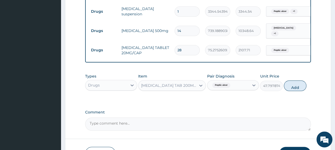
click at [230, 120] on textarea "Comment" at bounding box center [198, 124] width 226 height 13
click at [229, 88] on span "Peptic ulcer" at bounding box center [221, 85] width 18 height 5
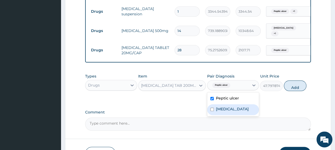
click at [231, 110] on div "Sepsis" at bounding box center [233, 110] width 52 height 11
checkbox input "true"
click at [294, 90] on button "Add" at bounding box center [295, 86] width 23 height 11
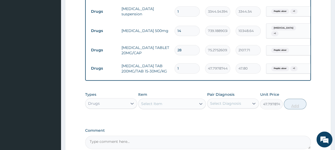
type input "0"
click at [178, 67] on input "1" at bounding box center [187, 68] width 25 height 10
type input "41"
type input "1959.71"
type input "421"
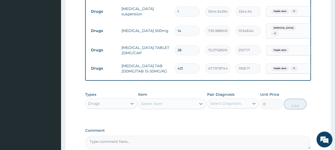
type input "20122.91"
click at [188, 66] on input "421" at bounding box center [187, 68] width 25 height 10
type input "42"
type input "2007.51"
type input "42"
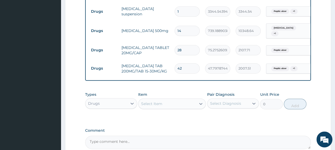
click at [106, 103] on div "Drugs" at bounding box center [106, 104] width 42 height 8
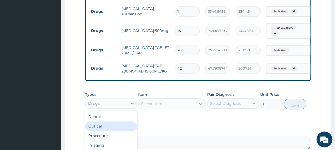
scroll to position [18, 0]
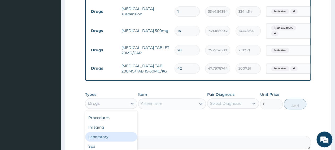
click at [100, 139] on div "Laboratory" at bounding box center [111, 137] width 52 height 10
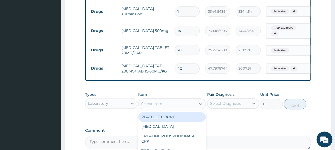
click at [164, 108] on div "Select Item" at bounding box center [168, 104] width 58 height 8
paste input "Full Blood Count"
type input "Full Blood Count"
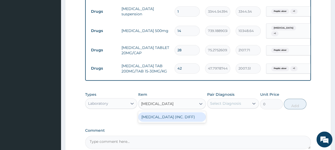
click at [163, 119] on div "FULL BLOOD COUNT (INC. DIFF)" at bounding box center [172, 118] width 68 height 10
type input "4341.60009765625"
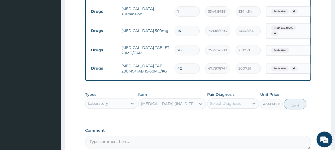
click at [226, 108] on div "Select Diagnosis" at bounding box center [229, 104] width 42 height 8
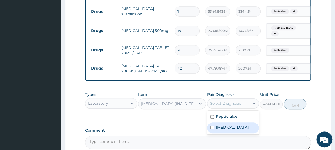
click at [227, 128] on label "Sepsis" at bounding box center [232, 127] width 33 height 5
checkbox input "true"
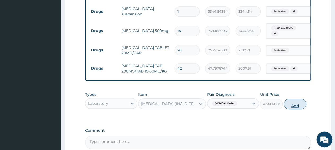
click at [291, 105] on button "Add" at bounding box center [295, 104] width 23 height 11
type input "0"
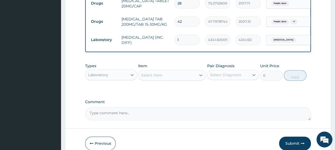
scroll to position [283, 0]
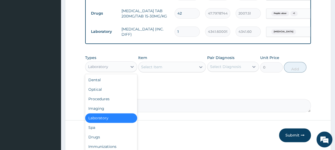
click at [107, 69] on div "Laboratory" at bounding box center [98, 66] width 20 height 5
click at [113, 103] on div "Procedures" at bounding box center [111, 99] width 52 height 10
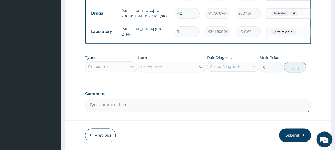
click at [178, 71] on div "Select Item" at bounding box center [168, 67] width 58 height 8
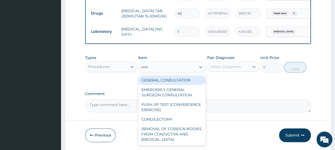
type input "cons"
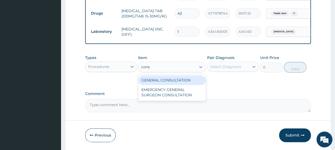
click at [188, 80] on div "GENERAL CONSULTATION" at bounding box center [172, 81] width 68 height 10
type input "3150"
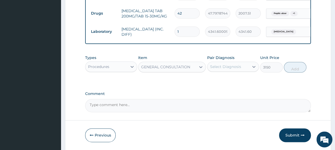
click at [217, 70] on div "Select Diagnosis" at bounding box center [225, 66] width 31 height 5
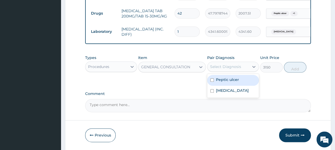
click at [218, 81] on label "Peptic ulcer" at bounding box center [227, 79] width 23 height 5
checkbox input "true"
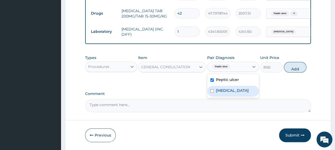
click at [220, 96] on div "Sepsis" at bounding box center [233, 91] width 52 height 11
checkbox input "true"
click at [299, 70] on button "Add" at bounding box center [295, 67] width 23 height 11
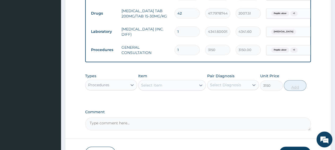
type input "0"
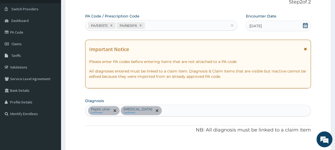
scroll to position [34, 0]
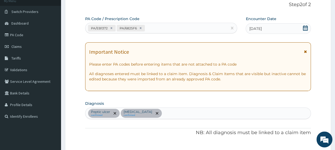
type input "0.00"
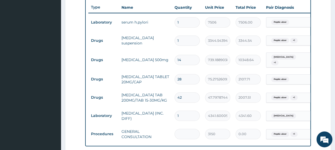
scroll to position [209, 0]
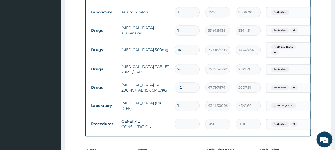
click at [186, 119] on input "number" at bounding box center [187, 124] width 25 height 10
type input "1"
type input "3150.00"
type input "1"
click at [165, 116] on td "GENERAL CONSULTATION" at bounding box center [145, 124] width 53 height 16
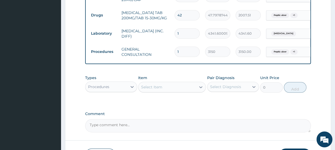
scroll to position [291, 0]
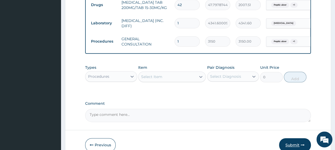
click at [290, 148] on button "Submit" at bounding box center [295, 146] width 32 height 14
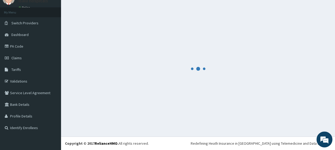
scroll to position [23, 0]
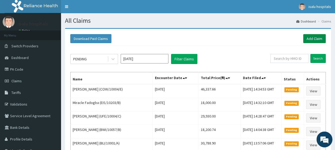
click at [315, 39] on link "Add Claim" at bounding box center [314, 38] width 23 height 9
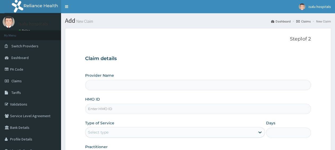
type input "Isalu Hospital Limited"
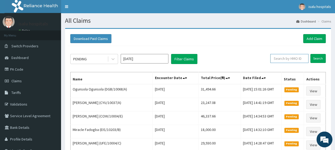
paste input "KSB/11211/A"
type input "KSB/11211/A"
click at [322, 63] on div "KSB/11211/A Search" at bounding box center [295, 59] width 62 height 10
click at [321, 61] on input "Search" at bounding box center [317, 58] width 15 height 9
